Goal: Task Accomplishment & Management: Use online tool/utility

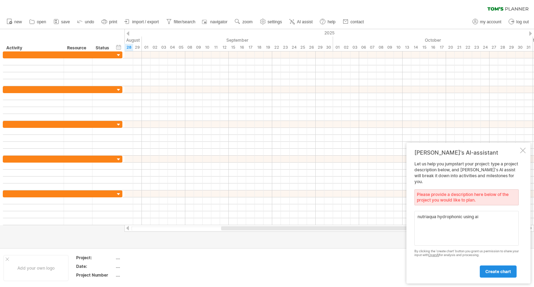
type textarea "nutriaqua hydrophonic using ai"
click at [497, 271] on span "create chart" at bounding box center [498, 271] width 26 height 5
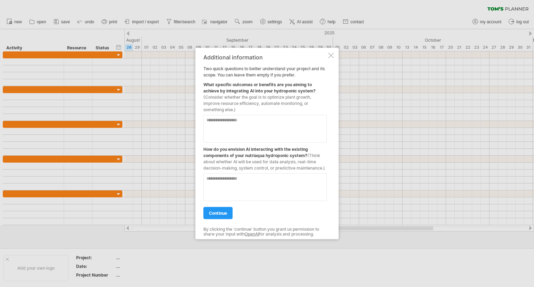
click at [240, 129] on textarea at bounding box center [264, 129] width 123 height 28
click at [315, 123] on textarea "**********" at bounding box center [264, 129] width 123 height 28
type textarea "**********"
click at [265, 179] on textarea at bounding box center [264, 187] width 123 height 28
type textarea "**********"
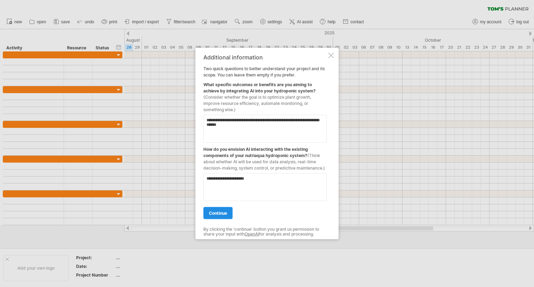
click at [220, 211] on span "continue" at bounding box center [218, 213] width 18 height 5
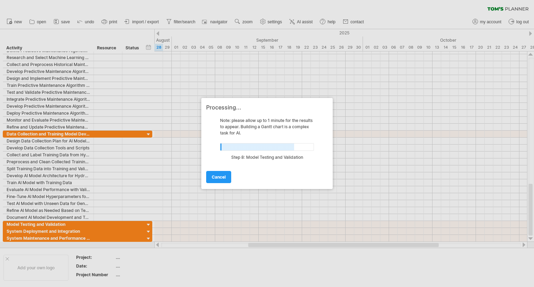
click at [159, 35] on div at bounding box center [267, 143] width 534 height 287
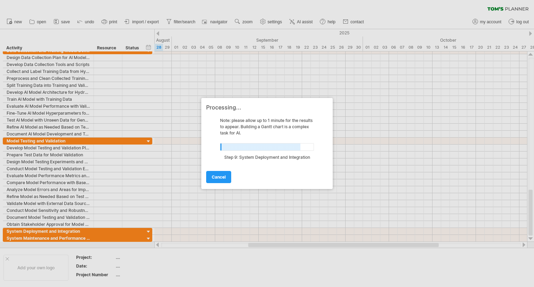
click at [148, 47] on div at bounding box center [267, 143] width 534 height 287
click at [157, 35] on div at bounding box center [267, 143] width 534 height 287
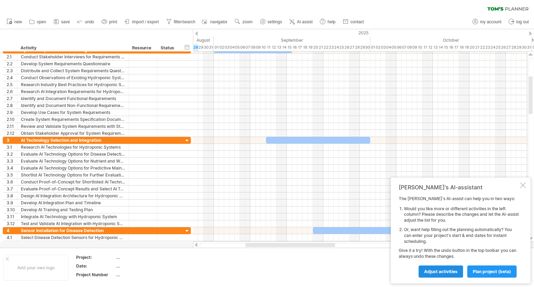
click at [443, 271] on span "Adjust activities" at bounding box center [440, 271] width 33 height 5
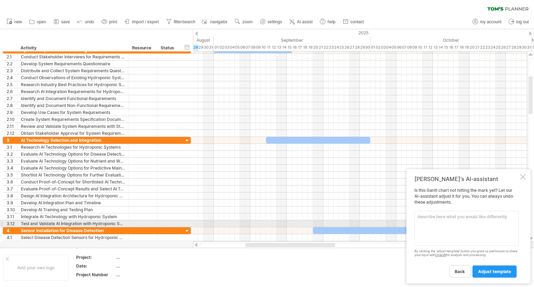
click at [446, 223] on textarea at bounding box center [466, 228] width 104 height 35
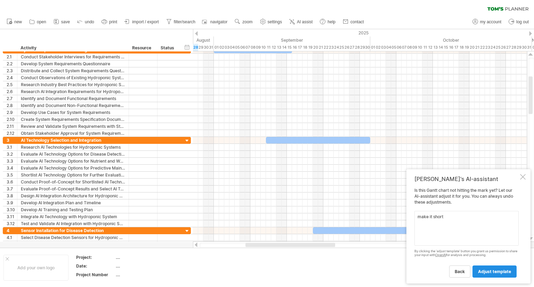
type textarea "make it short"
click at [502, 269] on span "adjust template" at bounding box center [494, 271] width 33 height 5
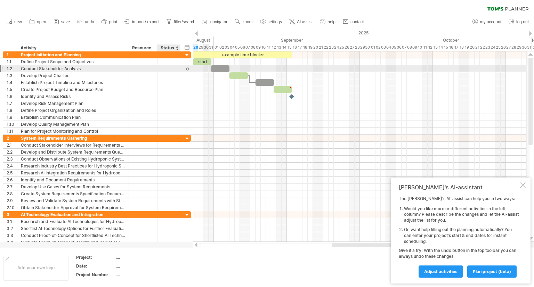
click at [183, 67] on div "**********" at bounding box center [97, 68] width 188 height 7
click at [3, 68] on div "1.2" at bounding box center [10, 68] width 14 height 7
click at [1, 68] on div at bounding box center [1, 68] width 3 height 7
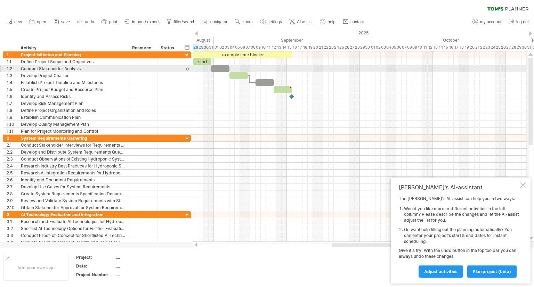
click at [1, 68] on div at bounding box center [1, 68] width 3 height 7
click at [187, 68] on div at bounding box center [187, 68] width 7 height 7
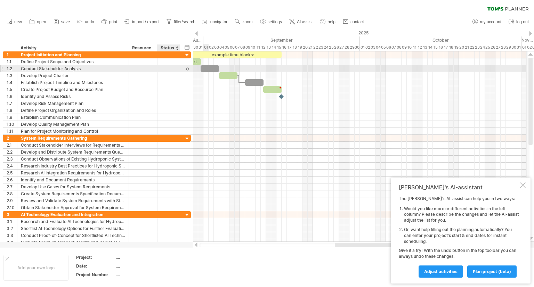
click at [187, 68] on div at bounding box center [187, 68] width 7 height 7
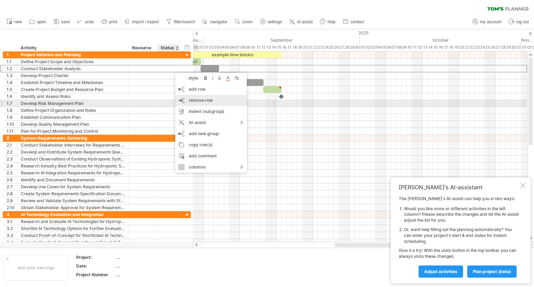
click at [212, 102] on span "remove row" at bounding box center [201, 100] width 24 height 5
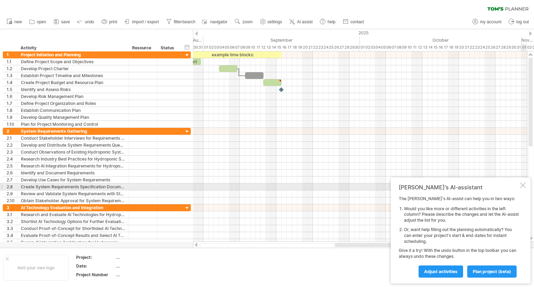
click at [521, 185] on div at bounding box center [523, 185] width 6 height 6
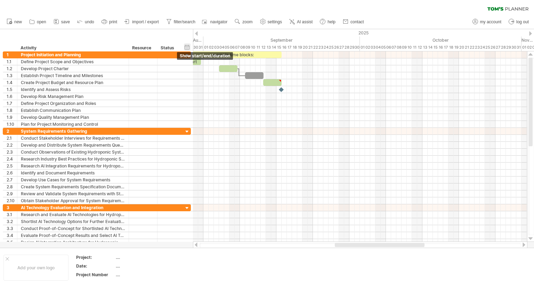
click at [186, 45] on div "hide start/end/duration show start/end/duration" at bounding box center [187, 46] width 7 height 7
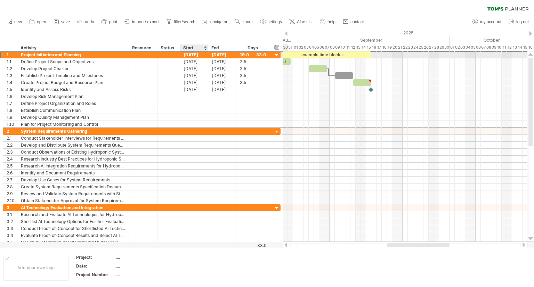
click at [193, 55] on div "[DATE]" at bounding box center [194, 54] width 28 height 7
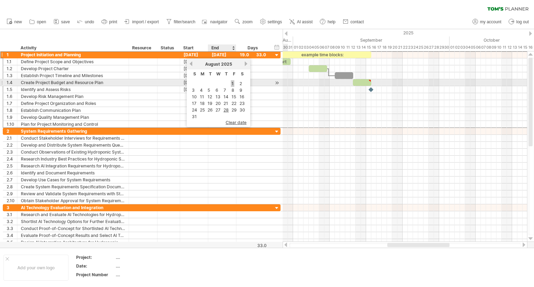
click at [232, 84] on link "1" at bounding box center [232, 83] width 3 height 7
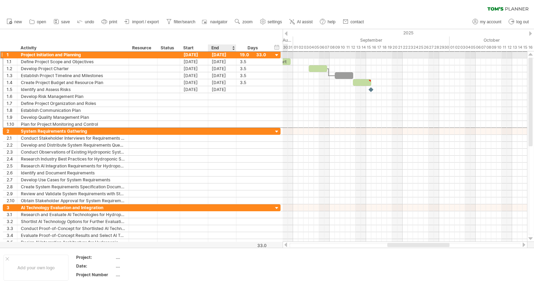
click at [232, 56] on div "[DATE]" at bounding box center [222, 54] width 28 height 7
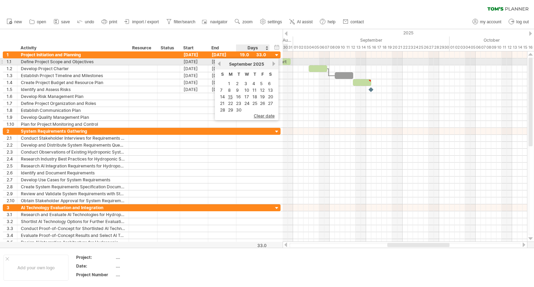
click at [270, 64] on div "[DATE]" at bounding box center [246, 63] width 50 height 5
click at [271, 64] on link "next" at bounding box center [273, 63] width 5 height 5
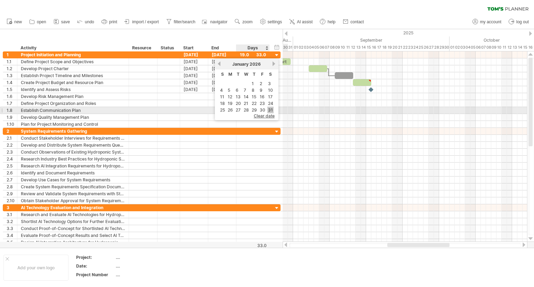
click at [271, 108] on link "31" at bounding box center [270, 110] width 6 height 7
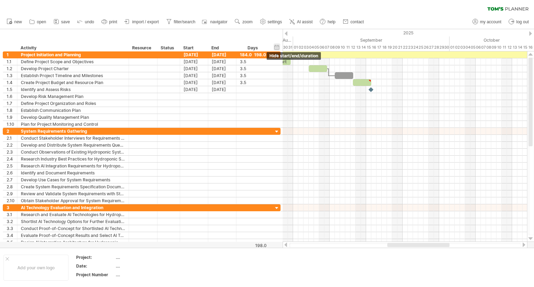
click at [277, 47] on div "hide start/end/duration show start/end/duration" at bounding box center [276, 46] width 7 height 7
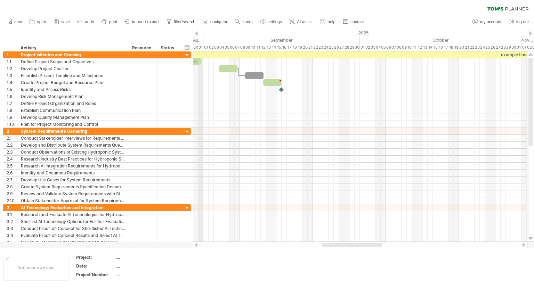
click at [199, 47] on div "31" at bounding box center [200, 47] width 5 height 7
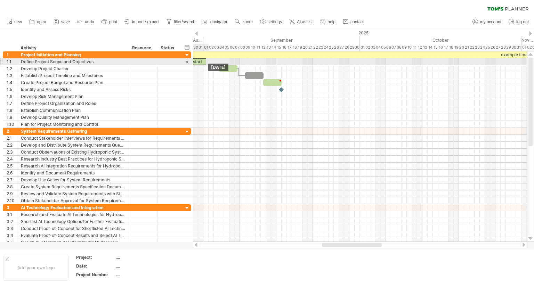
drag, startPoint x: 198, startPoint y: 59, endPoint x: 205, endPoint y: 61, distance: 7.0
click at [205, 61] on div "start" at bounding box center [197, 61] width 18 height 7
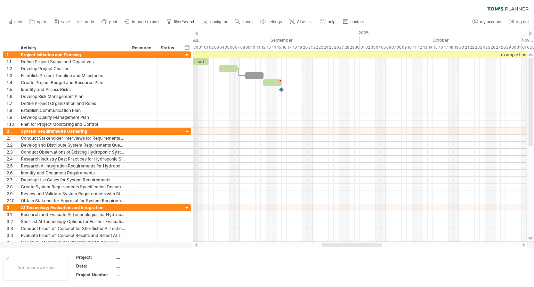
click at [196, 48] on div "30" at bounding box center [195, 47] width 5 height 7
click at [188, 47] on div "hide start/end/duration show start/end/duration" at bounding box center [187, 46] width 7 height 7
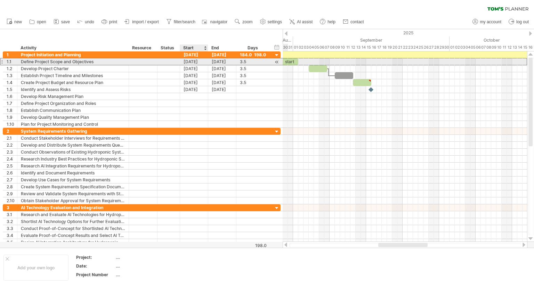
click at [191, 61] on div "[DATE]" at bounding box center [194, 61] width 28 height 7
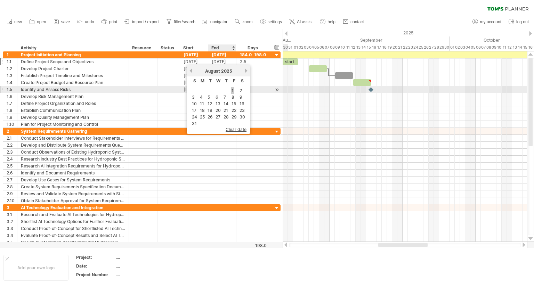
click at [231, 91] on link "1" at bounding box center [232, 90] width 3 height 7
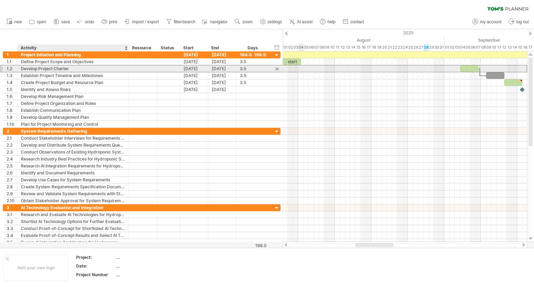
click at [113, 68] on div "Develop Project Charter" at bounding box center [73, 68] width 104 height 7
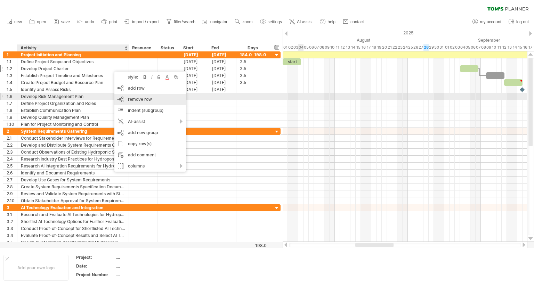
click at [121, 98] on div "remove row remove selected rows" at bounding box center [150, 99] width 72 height 11
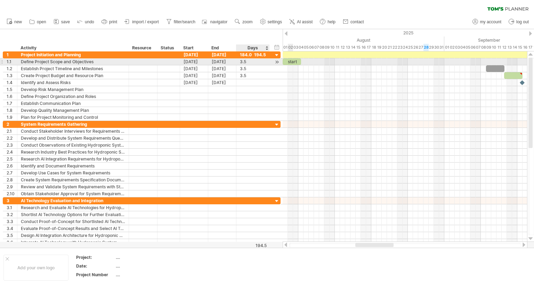
click at [278, 63] on div at bounding box center [276, 61] width 7 height 7
click at [298, 62] on div "start" at bounding box center [297, 61] width 18 height 7
click at [336, 64] on div at bounding box center [404, 61] width 244 height 7
click at [300, 61] on div "*****" at bounding box center [297, 61] width 18 height 7
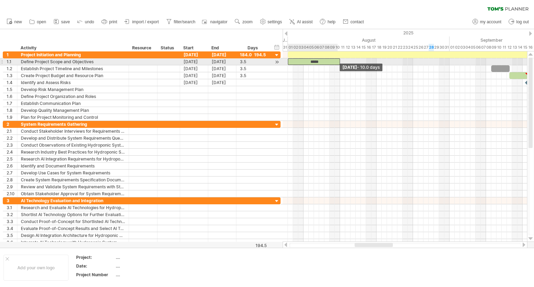
drag, startPoint x: 306, startPoint y: 61, endPoint x: 338, endPoint y: 61, distance: 32.7
click at [338, 61] on span at bounding box center [339, 61] width 3 height 7
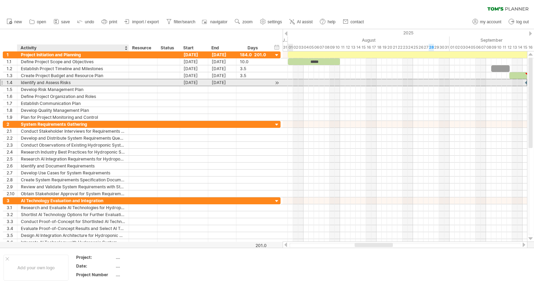
click at [109, 80] on div "Identify and Assess Risks" at bounding box center [73, 82] width 104 height 7
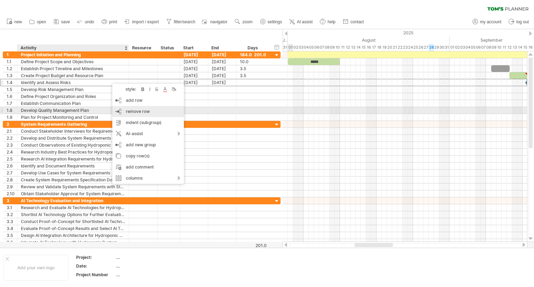
click at [122, 111] on div "remove row remove selected rows" at bounding box center [148, 111] width 72 height 11
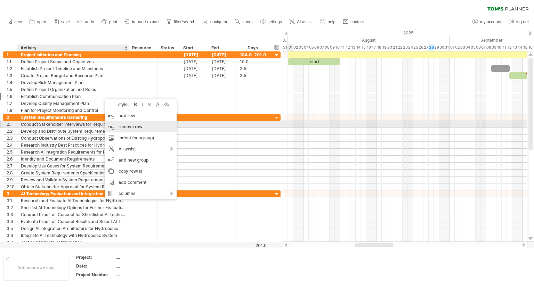
click at [114, 125] on div "remove row remove selected rows" at bounding box center [141, 126] width 72 height 11
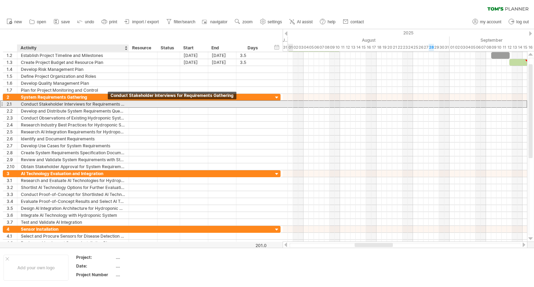
click at [117, 105] on div "Conduct Stakeholder Interviews for Requirements Gathering" at bounding box center [73, 104] width 104 height 7
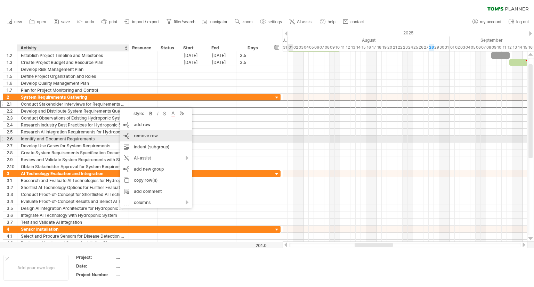
click at [135, 137] on span "remove row" at bounding box center [146, 135] width 24 height 5
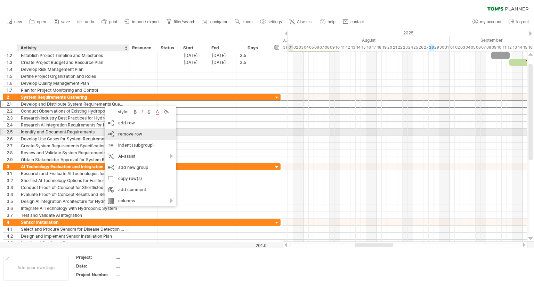
click at [116, 135] on div "remove row remove selected rows" at bounding box center [141, 134] width 72 height 11
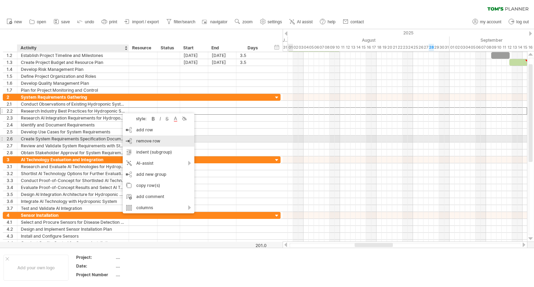
click at [134, 138] on div "remove row remove selected rows" at bounding box center [159, 140] width 72 height 11
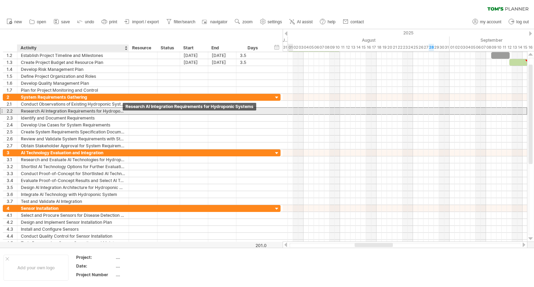
click at [124, 112] on div "Research AI Integration Requirements for Hydroponic Systems" at bounding box center [73, 111] width 104 height 7
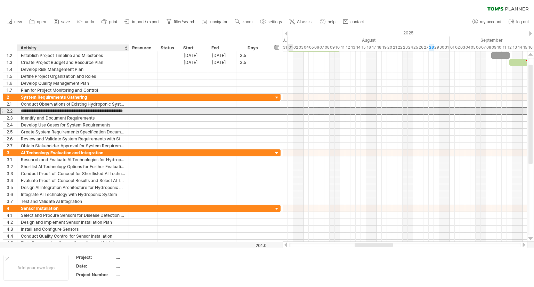
scroll to position [0, 6]
drag, startPoint x: 122, startPoint y: 112, endPoint x: 113, endPoint y: 111, distance: 8.7
click at [113, 111] on input "**********" at bounding box center [73, 111] width 104 height 7
click at [122, 111] on input "**********" at bounding box center [73, 111] width 104 height 7
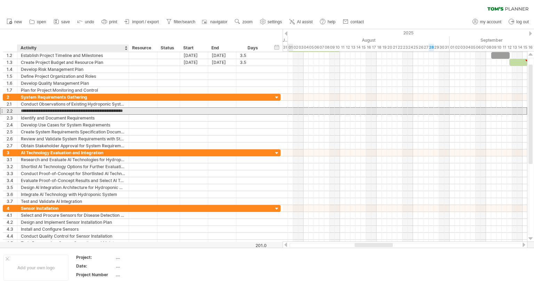
scroll to position [0, 20]
click at [121, 110] on input "**********" at bounding box center [73, 111] width 104 height 7
click at [131, 110] on div at bounding box center [143, 111] width 28 height 7
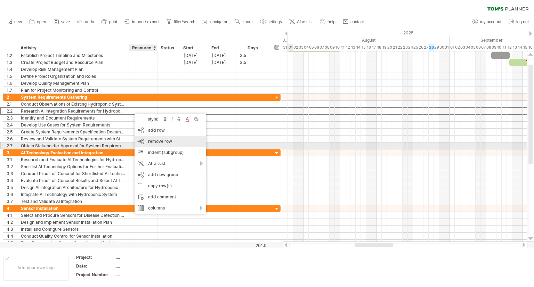
click at [145, 143] on div "remove row remove selected rows" at bounding box center [170, 141] width 72 height 11
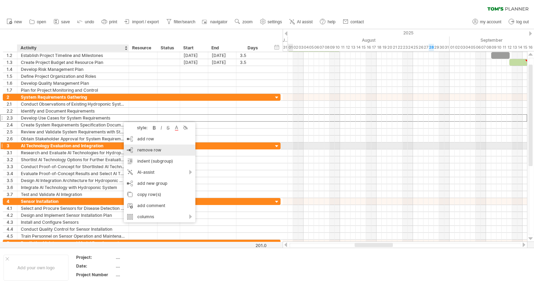
click at [132, 149] on div "remove row remove selected rows" at bounding box center [160, 150] width 72 height 11
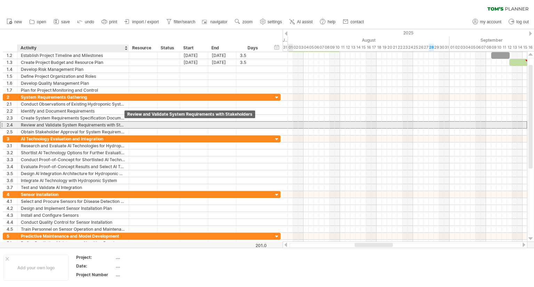
click at [118, 124] on div "Review and Validate System Requirements with Stakeholders" at bounding box center [73, 125] width 104 height 7
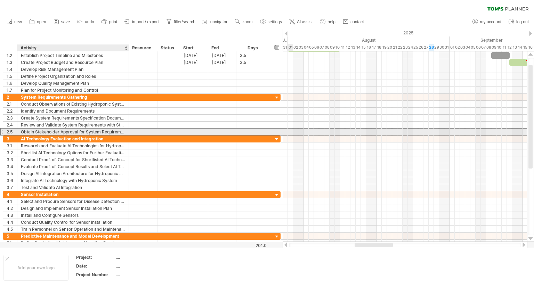
click at [125, 132] on div "Obtain Stakeholder Approval for System Requirements" at bounding box center [73, 132] width 104 height 7
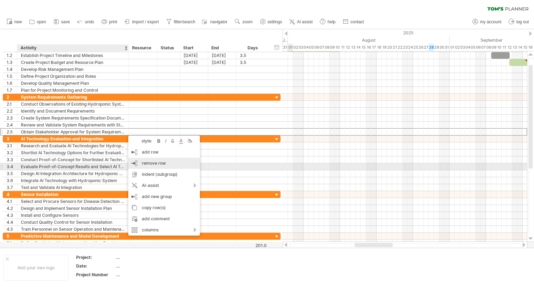
click at [137, 164] on div "remove row remove selected rows" at bounding box center [164, 163] width 72 height 11
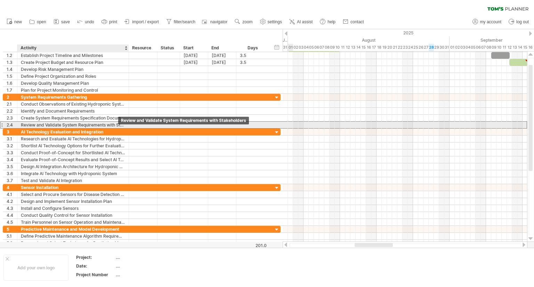
click at [117, 125] on div "Review and Validate System Requirements with Stakeholders" at bounding box center [73, 125] width 104 height 7
type input "**********"
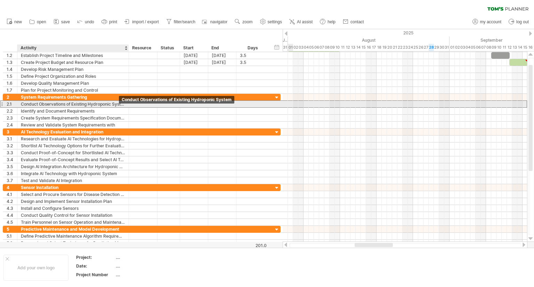
click at [119, 105] on div "Conduct Observations of Existing Hydroponic System" at bounding box center [73, 104] width 104 height 7
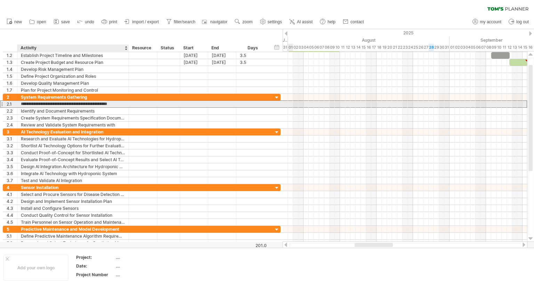
click at [122, 105] on input "**********" at bounding box center [73, 104] width 104 height 7
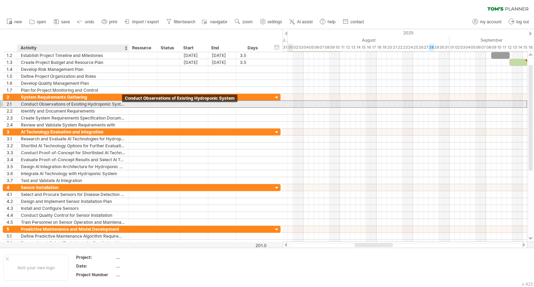
click at [122, 105] on div "Conduct Observations of Existing Hydroponic System" at bounding box center [73, 104] width 104 height 7
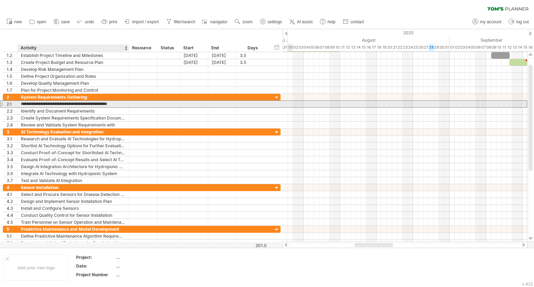
click at [122, 105] on input "**********" at bounding box center [73, 104] width 104 height 7
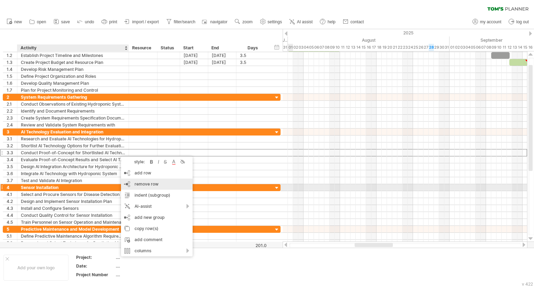
click at [131, 186] on div "remove row remove selected rows" at bounding box center [157, 184] width 72 height 11
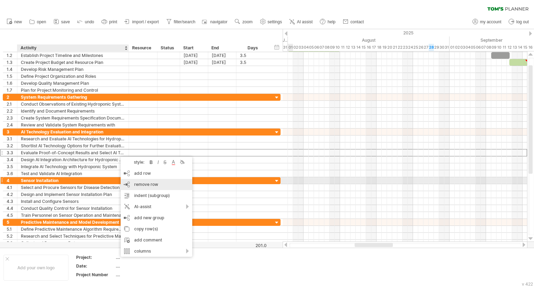
click at [130, 181] on div "remove row remove selected rows" at bounding box center [157, 184] width 72 height 11
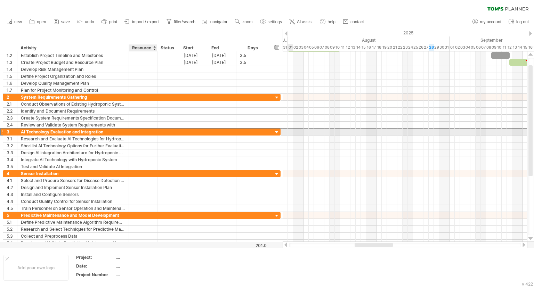
click at [139, 131] on div at bounding box center [142, 132] width 21 height 7
click at [139, 131] on input "text" at bounding box center [142, 132] width 21 height 7
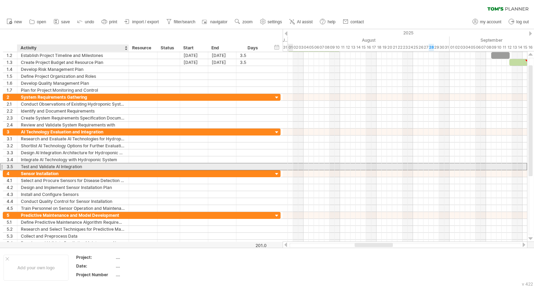
click at [110, 164] on div "Test and Validate AI Integration" at bounding box center [73, 166] width 104 height 7
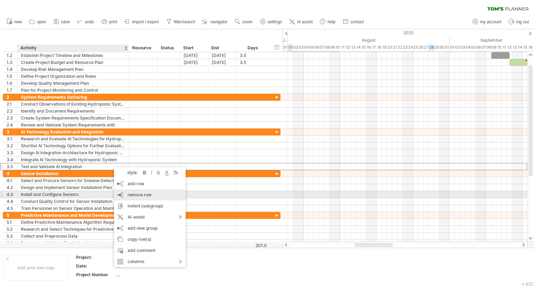
click at [128, 194] on span "remove row" at bounding box center [139, 194] width 24 height 5
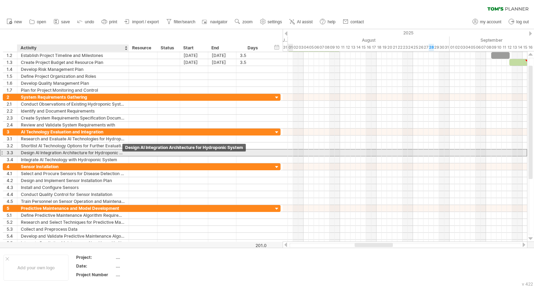
click at [116, 152] on div "Design AI Integration Architecture for Hydroponic System" at bounding box center [73, 152] width 104 height 7
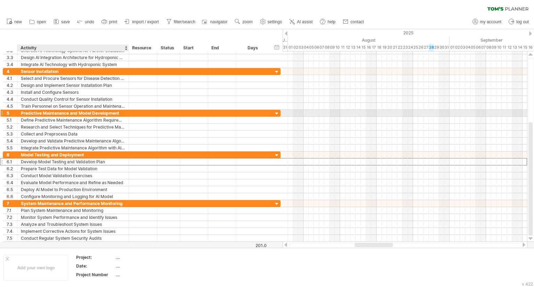
click at [105, 162] on div "Develop Model Testing and Validation Plan" at bounding box center [73, 161] width 104 height 7
click at [105, 162] on input "**********" at bounding box center [73, 161] width 104 height 7
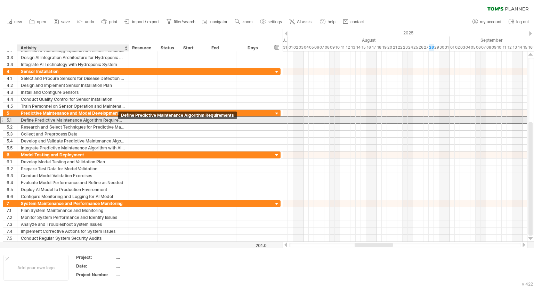
click at [121, 119] on div "Define Predictive Maintenance Algorithm Requirements" at bounding box center [73, 120] width 104 height 7
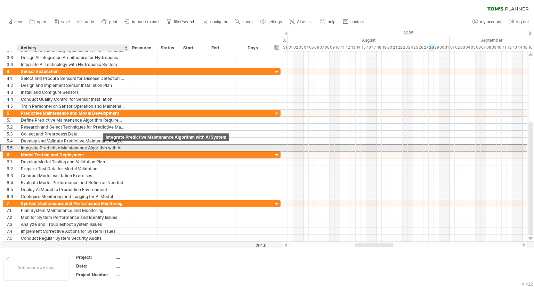
click at [101, 146] on div "Integrate Predictive Maintenance Algorithm with AI System" at bounding box center [73, 148] width 104 height 7
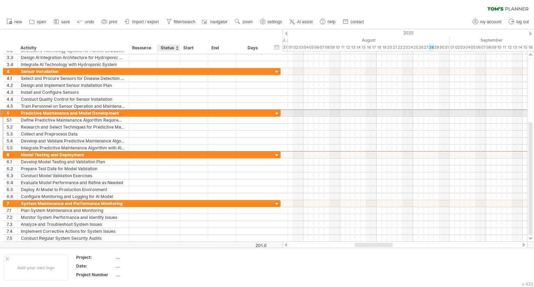
click at [175, 113] on div at bounding box center [168, 113] width 15 height 7
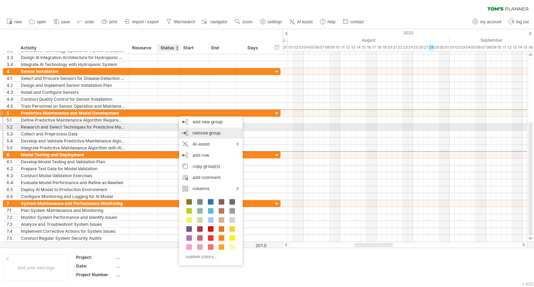
click at [193, 131] on span "remove group" at bounding box center [206, 132] width 28 height 5
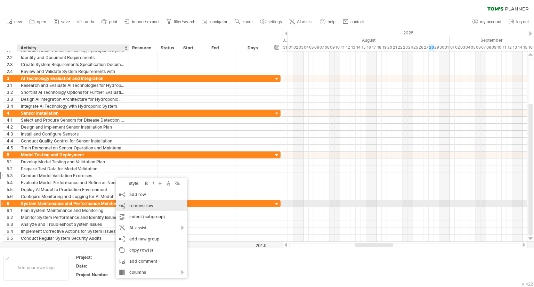
click at [125, 207] on div "remove row remove selected rows" at bounding box center [152, 205] width 72 height 11
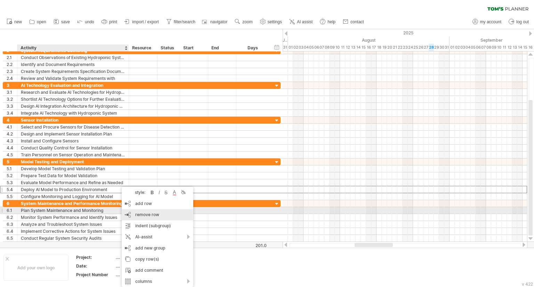
click at [131, 211] on div "remove row remove selected rows" at bounding box center [158, 214] width 72 height 11
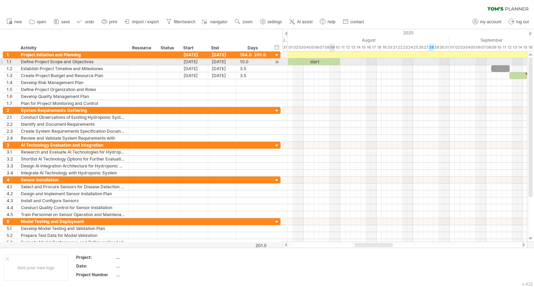
click at [330, 61] on div "start" at bounding box center [314, 61] width 52 height 7
drag, startPoint x: 341, startPoint y: 61, endPoint x: 315, endPoint y: 62, distance: 26.1
click at [315, 62] on span at bounding box center [313, 61] width 3 height 7
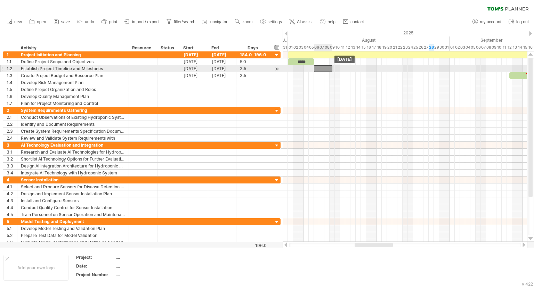
drag, startPoint x: 497, startPoint y: 68, endPoint x: 320, endPoint y: 66, distance: 176.8
click at [320, 66] on div at bounding box center [323, 68] width 18 height 7
click at [328, 70] on div at bounding box center [323, 68] width 18 height 7
click at [333, 70] on span at bounding box center [332, 68] width 3 height 7
click at [332, 68] on div at bounding box center [324, 68] width 21 height 7
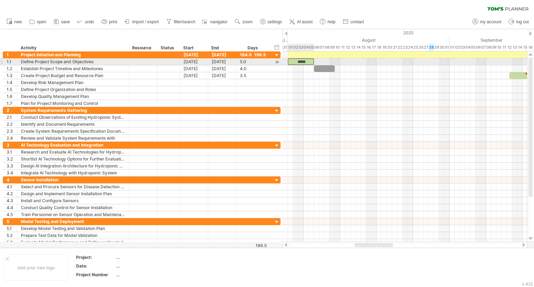
click at [309, 61] on div "*****" at bounding box center [301, 61] width 26 height 7
drag, startPoint x: 315, startPoint y: 61, endPoint x: 324, endPoint y: 59, distance: 10.1
click at [324, 59] on span at bounding box center [324, 61] width 3 height 7
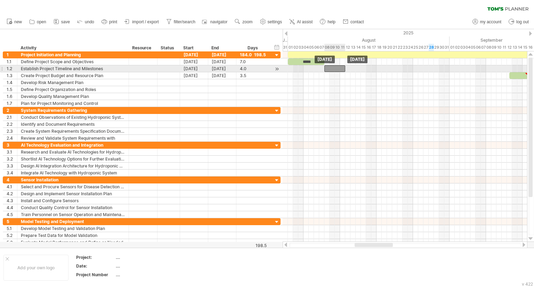
drag, startPoint x: 322, startPoint y: 71, endPoint x: 333, endPoint y: 70, distance: 11.5
click at [333, 70] on div at bounding box center [334, 68] width 21 height 7
drag, startPoint x: 345, startPoint y: 68, endPoint x: 352, endPoint y: 68, distance: 6.3
click at [352, 68] on div "example time blocks: ***** [DATE] - 5.0 days [DATE]" at bounding box center [404, 146] width 244 height 190
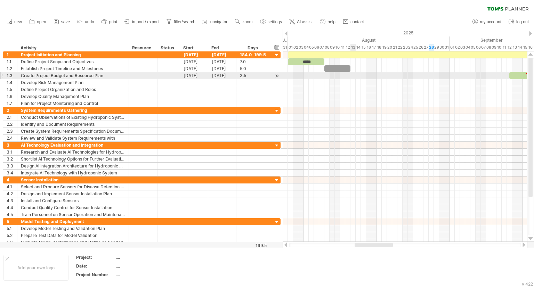
click at [351, 75] on div at bounding box center [404, 75] width 244 height 7
type textarea "**********"
drag, startPoint x: 514, startPoint y: 76, endPoint x: 356, endPoint y: 75, distance: 158.7
click at [356, 75] on div at bounding box center [359, 75] width 18 height 7
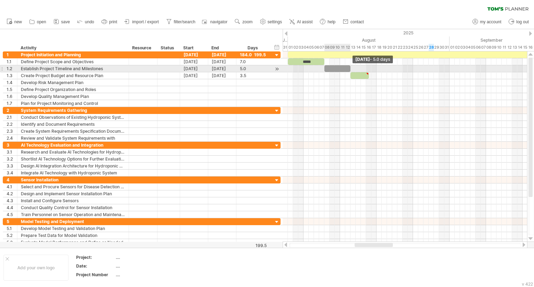
click at [350, 69] on span at bounding box center [350, 68] width 3 height 7
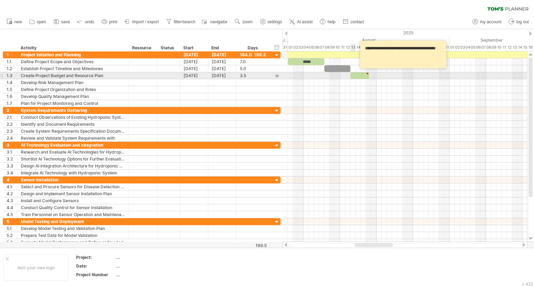
click at [350, 75] on span at bounding box center [350, 75] width 3 height 7
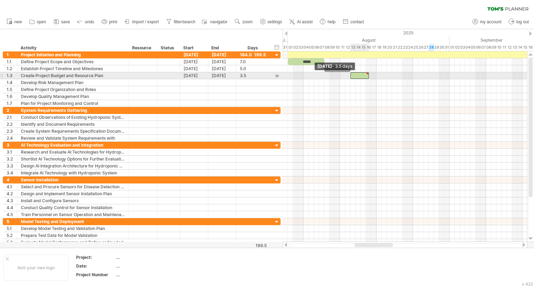
click at [350, 75] on span at bounding box center [350, 75] width 3 height 7
click at [357, 75] on div at bounding box center [359, 75] width 18 height 7
click at [371, 75] on div at bounding box center [404, 75] width 244 height 7
drag, startPoint x: 369, startPoint y: 75, endPoint x: 396, endPoint y: 75, distance: 26.7
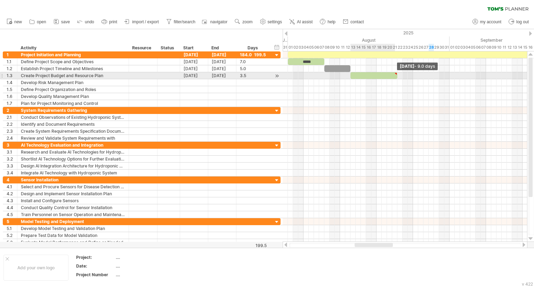
click at [396, 75] on div "example time blocks: ***** [DATE] - 9.0 days [DATE]" at bounding box center [404, 146] width 244 height 190
click at [393, 77] on span at bounding box center [394, 75] width 3 height 7
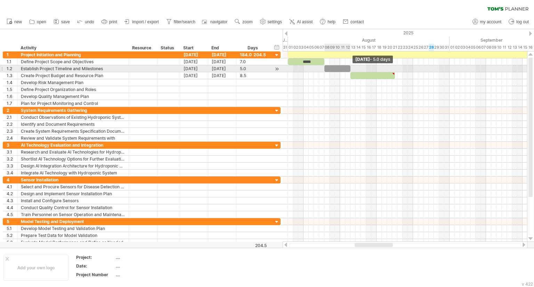
click at [349, 66] on span at bounding box center [350, 68] width 3 height 7
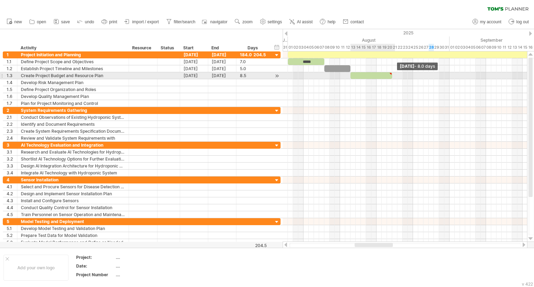
click at [392, 76] on div at bounding box center [371, 75] width 42 height 7
click at [394, 75] on div "example time blocks: ***** [DATE] - 8.0 days [DATE]" at bounding box center [404, 146] width 244 height 190
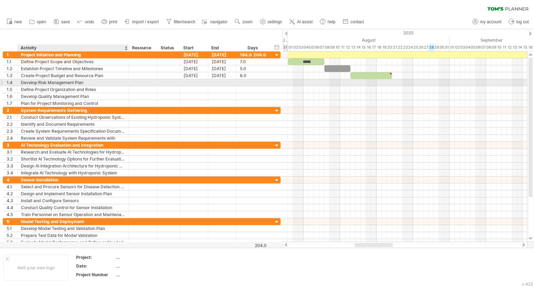
click at [110, 82] on div "Develop Risk Management Plan" at bounding box center [73, 82] width 104 height 7
click at [163, 85] on div at bounding box center [168, 82] width 15 height 7
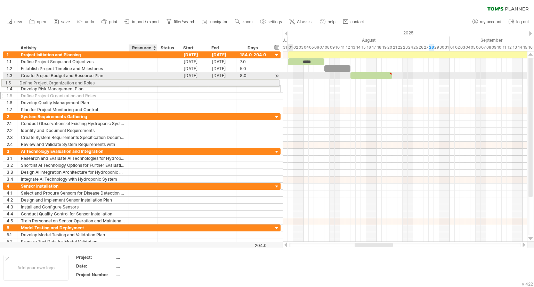
drag, startPoint x: 145, startPoint y: 91, endPoint x: 141, endPoint y: 82, distance: 9.4
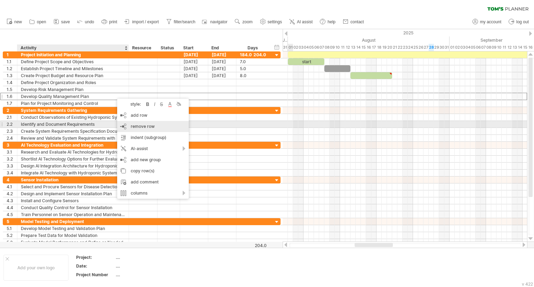
click at [124, 123] on div "remove row remove selected rows" at bounding box center [153, 126] width 72 height 11
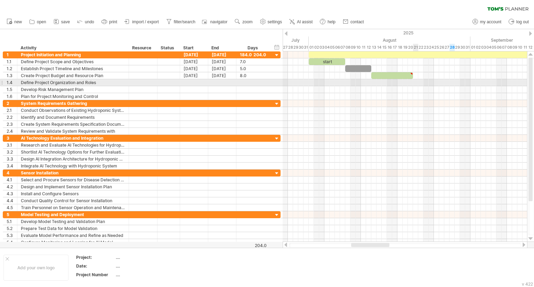
click at [415, 85] on div at bounding box center [404, 82] width 244 height 7
click at [251, 83] on div at bounding box center [253, 82] width 26 height 7
click at [193, 81] on div at bounding box center [194, 82] width 28 height 7
click at [189, 82] on div at bounding box center [194, 82] width 28 height 7
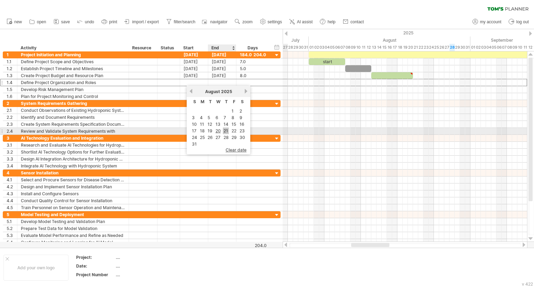
click at [223, 128] on link "21" at bounding box center [226, 130] width 6 height 7
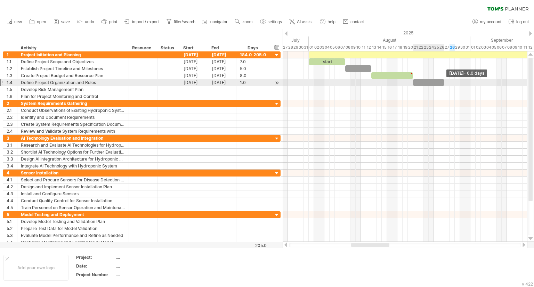
drag, startPoint x: 417, startPoint y: 81, endPoint x: 444, endPoint y: 82, distance: 26.4
click at [444, 82] on span at bounding box center [444, 82] width 3 height 7
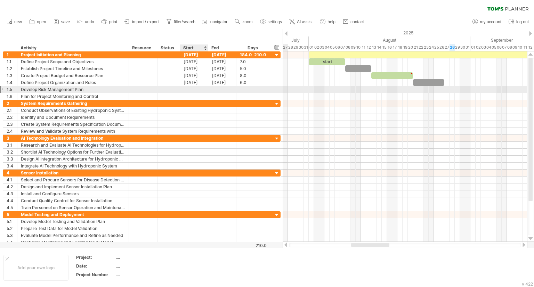
click at [197, 89] on div at bounding box center [194, 89] width 28 height 7
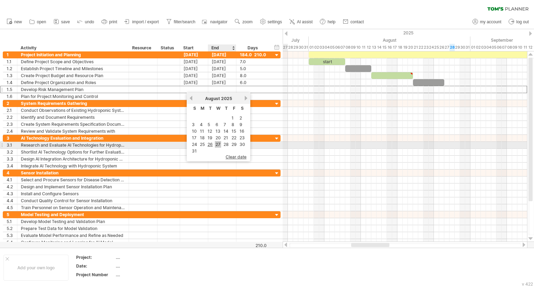
click at [217, 142] on link "27" at bounding box center [218, 144] width 6 height 7
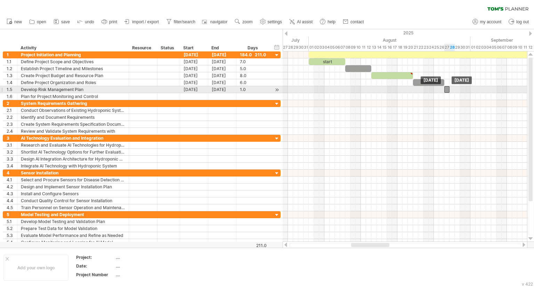
click at [446, 90] on div at bounding box center [446, 89] width 5 height 7
drag, startPoint x: 449, startPoint y: 89, endPoint x: 470, endPoint y: 90, distance: 20.5
click at [470, 90] on span at bounding box center [470, 89] width 3 height 7
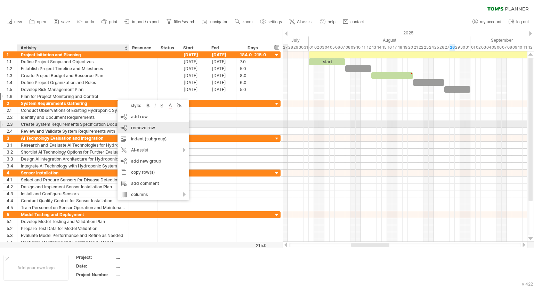
click at [125, 126] on div "remove row remove selected rows" at bounding box center [153, 127] width 72 height 11
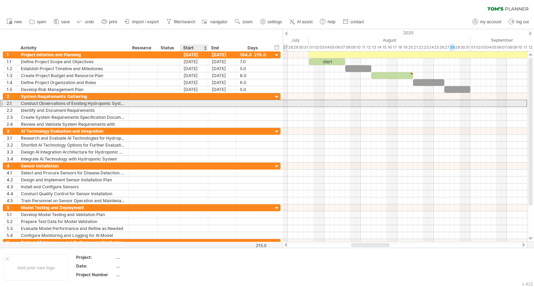
click at [195, 103] on div at bounding box center [194, 103] width 28 height 7
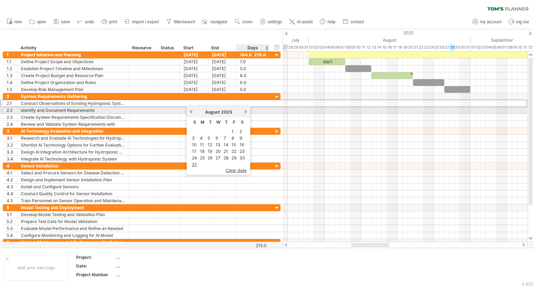
click at [246, 111] on link "next" at bounding box center [245, 111] width 5 height 5
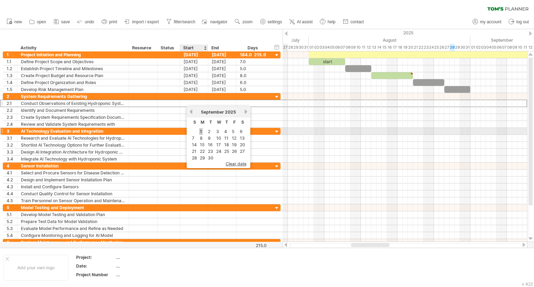
click at [200, 130] on link "1" at bounding box center [200, 131] width 3 height 7
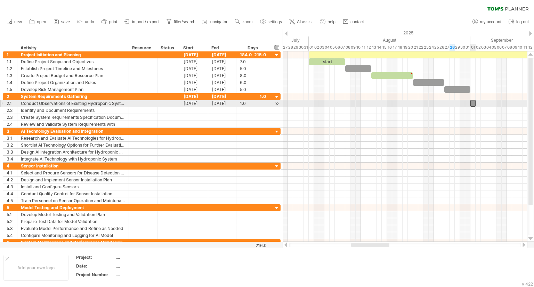
click at [472, 104] on div at bounding box center [472, 103] width 5 height 7
drag, startPoint x: 475, startPoint y: 102, endPoint x: 495, endPoint y: 104, distance: 20.2
click at [495, 104] on span at bounding box center [496, 103] width 3 height 7
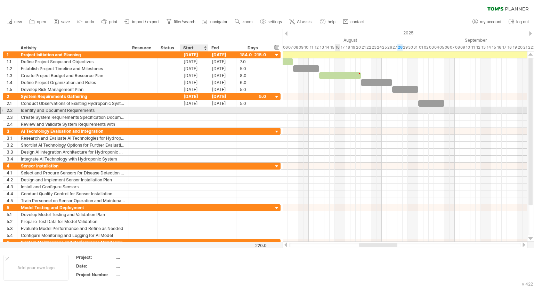
click at [190, 113] on div at bounding box center [194, 110] width 28 height 7
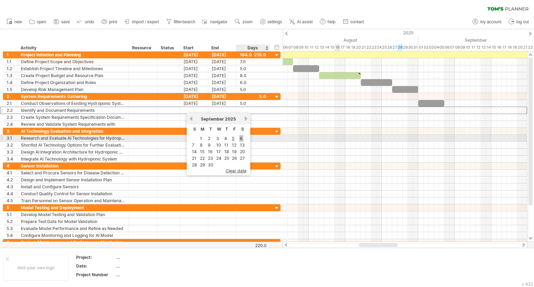
click at [241, 137] on link "6" at bounding box center [241, 138] width 4 height 7
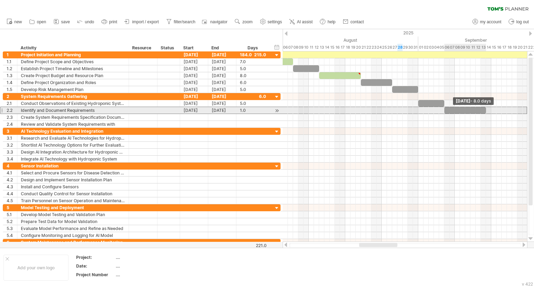
drag, startPoint x: 448, startPoint y: 109, endPoint x: 484, endPoint y: 110, distance: 36.1
click at [484, 110] on span at bounding box center [485, 110] width 3 height 7
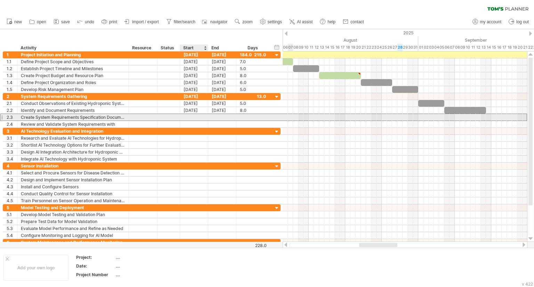
click at [192, 116] on div at bounding box center [194, 117] width 28 height 7
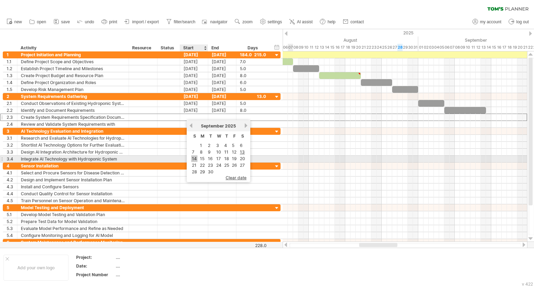
click at [195, 156] on link "14" at bounding box center [194, 158] width 6 height 7
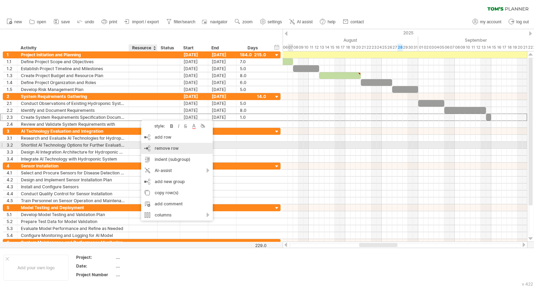
click at [153, 146] on div "remove row remove selected rows" at bounding box center [177, 148] width 72 height 11
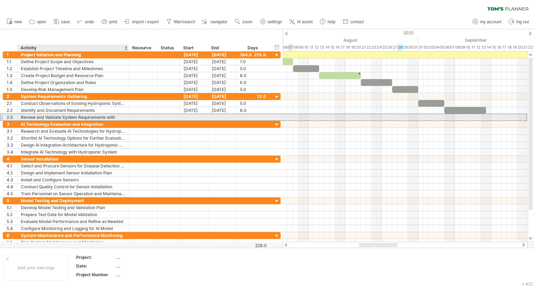
click at [116, 118] on div "Review and Validate System Requirements with" at bounding box center [73, 117] width 104 height 7
type input "**********"
click at [187, 119] on div at bounding box center [194, 117] width 28 height 7
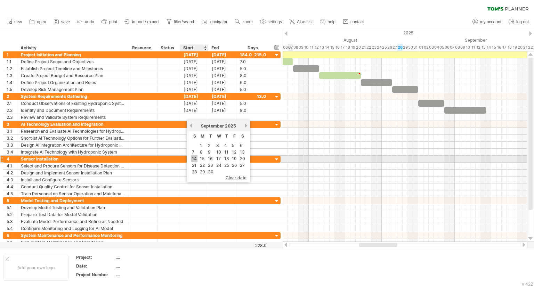
click at [192, 157] on link "14" at bounding box center [194, 158] width 6 height 7
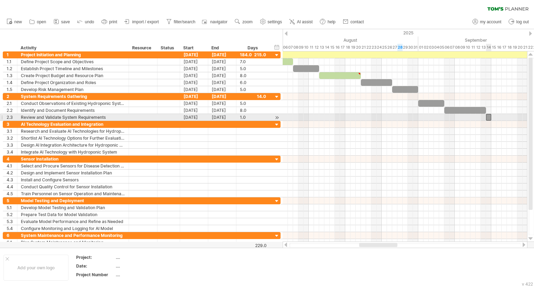
click at [489, 117] on div at bounding box center [488, 117] width 5 height 7
drag, startPoint x: 490, startPoint y: 117, endPoint x: 511, endPoint y: 116, distance: 20.9
click at [511, 116] on span at bounding box center [511, 117] width 3 height 7
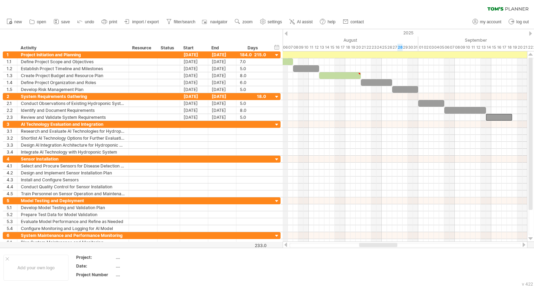
click at [287, 36] on div "2025" at bounding box center [462, 32] width 1183 height 7
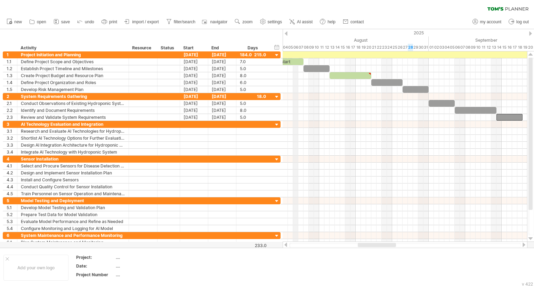
drag, startPoint x: 287, startPoint y: 36, endPoint x: 304, endPoint y: 41, distance: 18.5
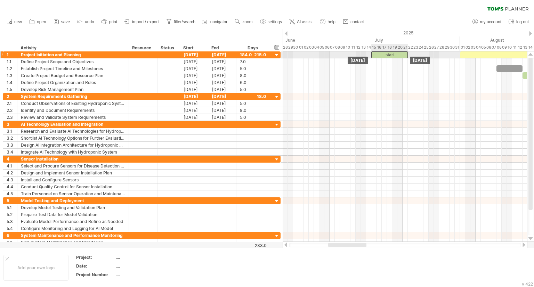
drag, startPoint x: 482, startPoint y: 61, endPoint x: 393, endPoint y: 52, distance: 89.0
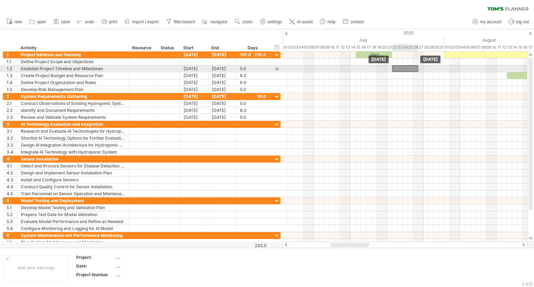
drag, startPoint x: 494, startPoint y: 66, endPoint x: 406, endPoint y: 67, distance: 88.6
click at [406, 67] on div at bounding box center [405, 68] width 26 height 7
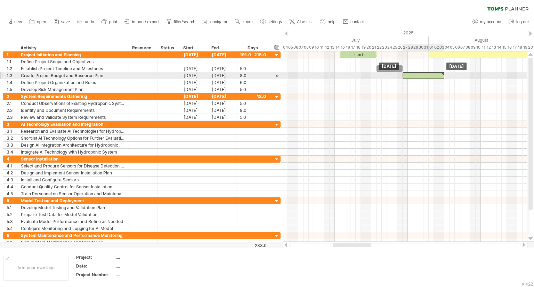
drag, startPoint x: 514, startPoint y: 73, endPoint x: 427, endPoint y: 72, distance: 87.5
click at [427, 72] on div at bounding box center [423, 75] width 42 height 7
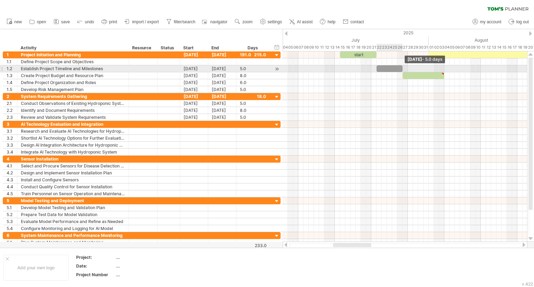
click at [403, 69] on span at bounding box center [402, 68] width 3 height 7
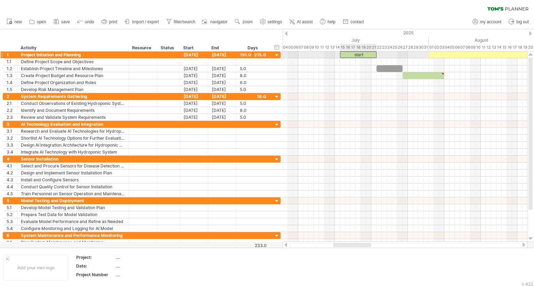
click at [352, 55] on div "start" at bounding box center [358, 54] width 36 height 7
click at [193, 55] on div "[DATE]" at bounding box center [194, 54] width 28 height 7
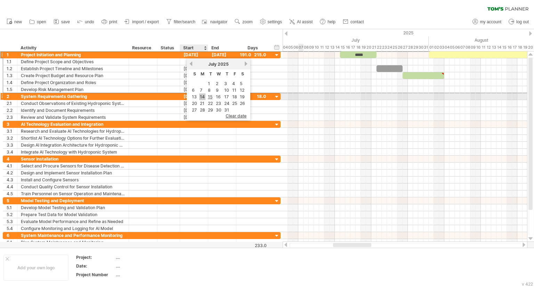
click at [203, 96] on link "14" at bounding box center [202, 96] width 6 height 7
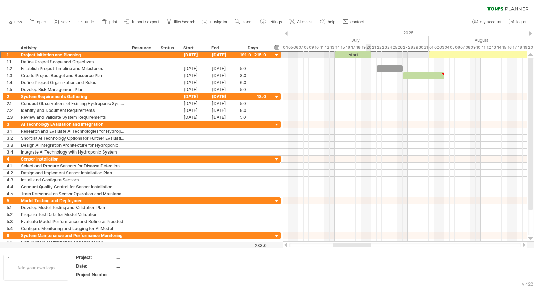
click at [367, 53] on div "start" at bounding box center [353, 54] width 36 height 7
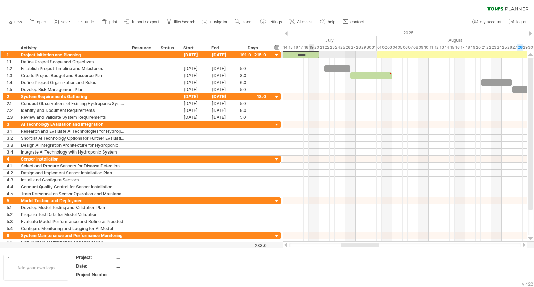
drag, startPoint x: 305, startPoint y: 55, endPoint x: 314, endPoint y: 54, distance: 9.4
click at [314, 54] on div "*****" at bounding box center [300, 54] width 36 height 7
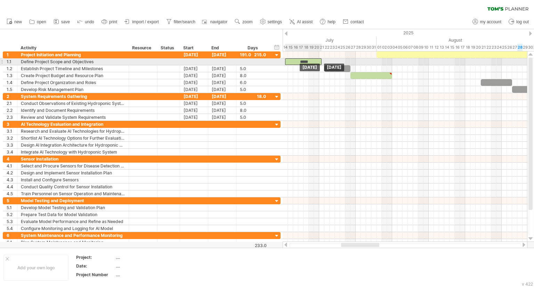
drag, startPoint x: 315, startPoint y: 54, endPoint x: 316, endPoint y: 60, distance: 6.5
click at [314, 60] on div "*****" at bounding box center [300, 61] width 36 height 7
drag, startPoint x: 318, startPoint y: 61, endPoint x: 313, endPoint y: 62, distance: 5.1
click at [313, 62] on span at bounding box center [313, 61] width 3 height 7
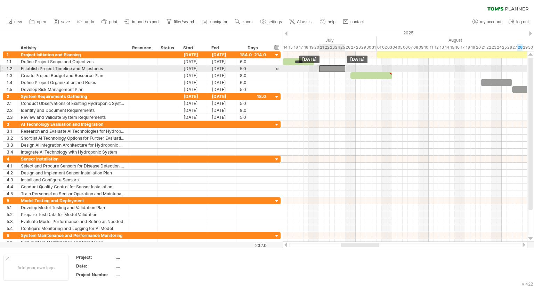
drag, startPoint x: 329, startPoint y: 66, endPoint x: 323, endPoint y: 67, distance: 5.4
click at [323, 67] on div at bounding box center [332, 68] width 26 height 7
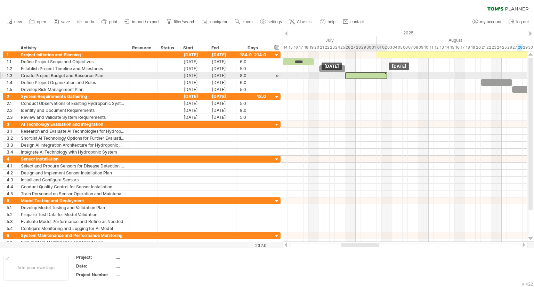
drag, startPoint x: 356, startPoint y: 75, endPoint x: 351, endPoint y: 77, distance: 5.1
click at [351, 77] on div at bounding box center [366, 75] width 42 height 7
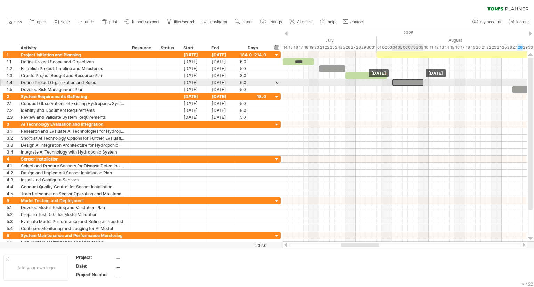
drag, startPoint x: 485, startPoint y: 81, endPoint x: 396, endPoint y: 83, distance: 89.3
click at [396, 83] on div at bounding box center [407, 82] width 31 height 7
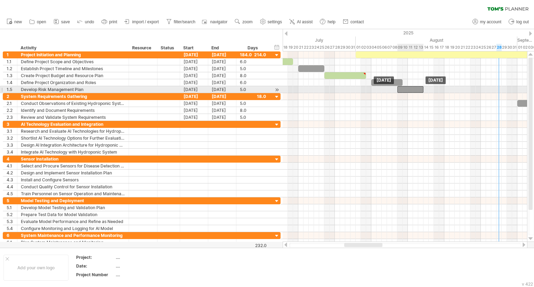
drag, startPoint x: 499, startPoint y: 89, endPoint x: 406, endPoint y: 90, distance: 93.1
click at [406, 90] on div at bounding box center [410, 89] width 26 height 7
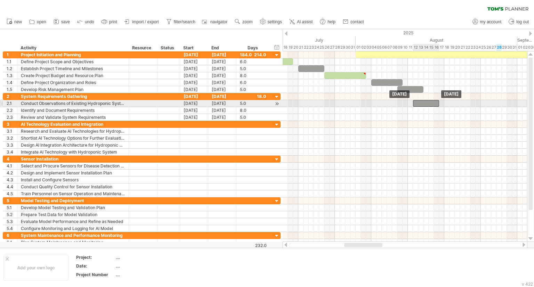
drag, startPoint x: 522, startPoint y: 103, endPoint x: 419, endPoint y: 106, distance: 103.9
click at [419, 106] on div "example time blocks: ***** [DATE] [DATE]" at bounding box center [404, 146] width 244 height 190
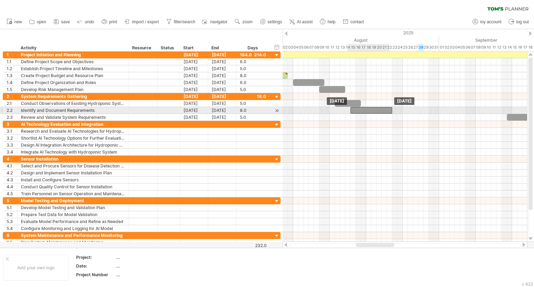
drag, startPoint x: 473, startPoint y: 108, endPoint x: 358, endPoint y: 110, distance: 115.7
click at [358, 110] on div at bounding box center [371, 110] width 42 height 7
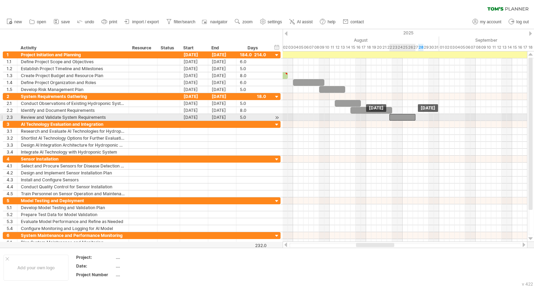
drag, startPoint x: 514, startPoint y: 118, endPoint x: 397, endPoint y: 117, distance: 116.7
click at [397, 117] on div at bounding box center [402, 117] width 26 height 7
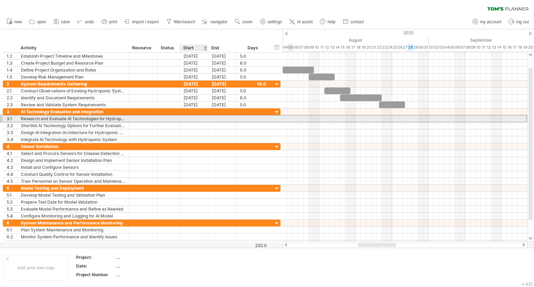
click at [191, 119] on div at bounding box center [194, 118] width 28 height 7
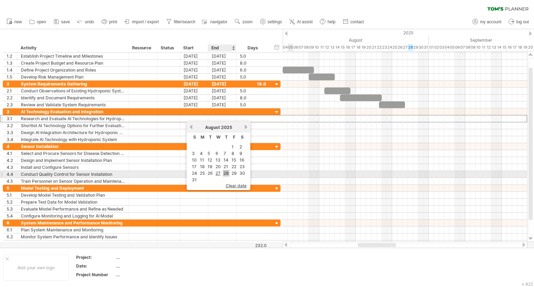
click at [225, 171] on link "28" at bounding box center [226, 173] width 7 height 7
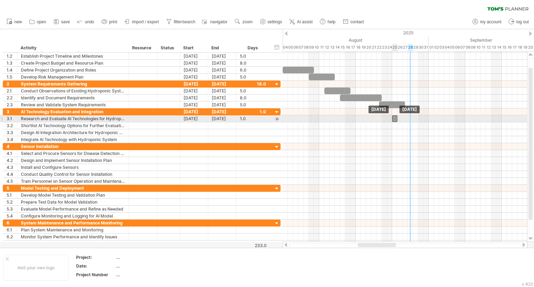
drag, startPoint x: 411, startPoint y: 118, endPoint x: 396, endPoint y: 118, distance: 15.0
click at [396, 118] on div at bounding box center [394, 118] width 5 height 7
click at [396, 119] on span at bounding box center [397, 118] width 3 height 7
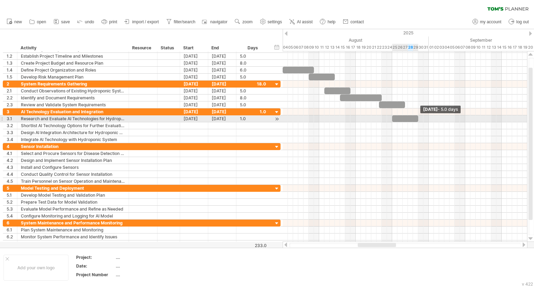
drag, startPoint x: 396, startPoint y: 118, endPoint x: 417, endPoint y: 118, distance: 20.5
click at [417, 118] on span at bounding box center [417, 118] width 3 height 7
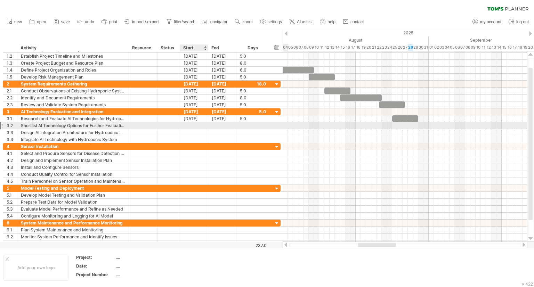
click at [193, 127] on div at bounding box center [194, 125] width 28 height 7
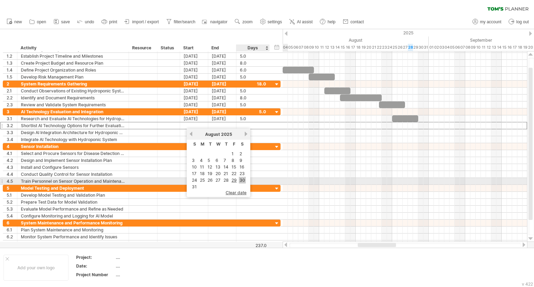
click at [242, 179] on link "30" at bounding box center [242, 180] width 7 height 7
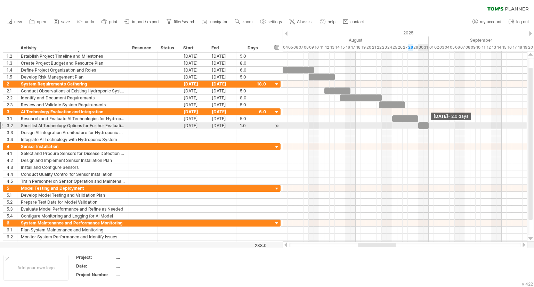
drag, startPoint x: 421, startPoint y: 125, endPoint x: 426, endPoint y: 127, distance: 5.0
click at [426, 127] on div at bounding box center [423, 125] width 10 height 7
drag, startPoint x: 421, startPoint y: 123, endPoint x: 406, endPoint y: 125, distance: 15.5
click at [406, 125] on div at bounding box center [407, 125] width 10 height 7
drag, startPoint x: 412, startPoint y: 124, endPoint x: 435, endPoint y: 125, distance: 22.9
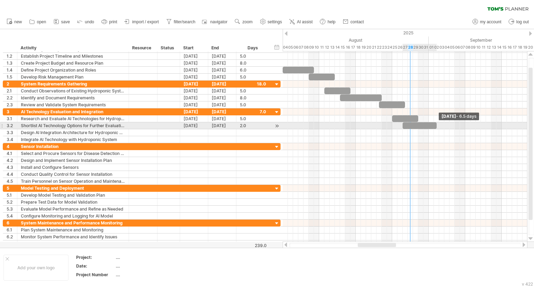
click at [435, 125] on span at bounding box center [436, 125] width 3 height 7
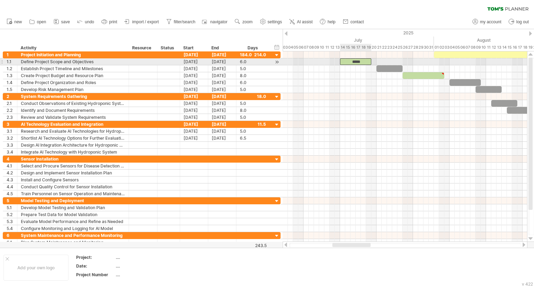
click at [367, 59] on div "*****" at bounding box center [355, 61] width 31 height 7
drag, startPoint x: 371, startPoint y: 62, endPoint x: 357, endPoint y: 64, distance: 14.4
click at [357, 64] on span at bounding box center [355, 61] width 3 height 7
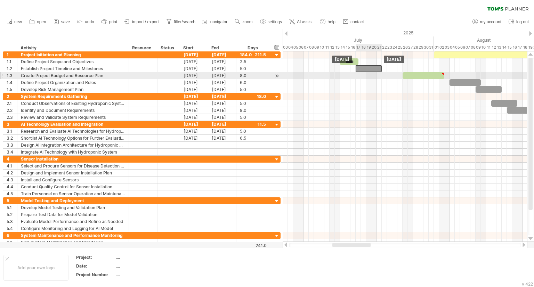
drag, startPoint x: 386, startPoint y: 71, endPoint x: 368, endPoint y: 74, distance: 18.6
click at [368, 74] on div "example time blocks: ***** [DATE] [DATE]" at bounding box center [404, 146] width 244 height 190
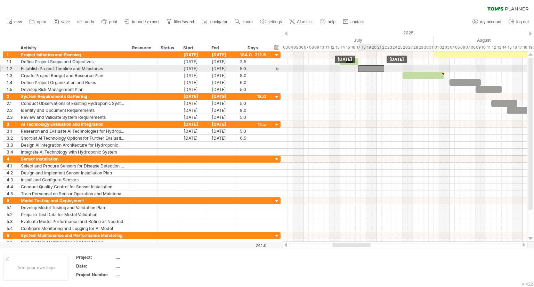
click at [369, 71] on div at bounding box center [371, 68] width 26 height 7
click at [368, 70] on div at bounding box center [368, 68] width 26 height 7
click at [372, 68] on div at bounding box center [368, 68] width 26 height 7
click at [381, 68] on span at bounding box center [381, 68] width 3 height 7
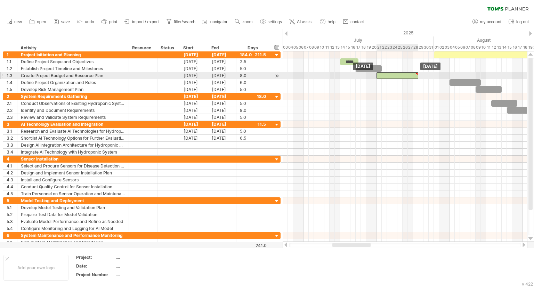
drag, startPoint x: 408, startPoint y: 75, endPoint x: 382, endPoint y: 74, distance: 26.8
click at [382, 74] on div at bounding box center [397, 75] width 42 height 7
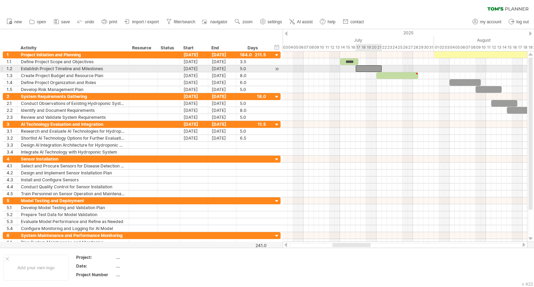
click at [379, 68] on div at bounding box center [368, 68] width 26 height 7
drag, startPoint x: 380, startPoint y: 68, endPoint x: 371, endPoint y: 67, distance: 9.1
click at [371, 67] on div at bounding box center [363, 68] width 16 height 7
click at [371, 67] on span at bounding box center [371, 68] width 3 height 7
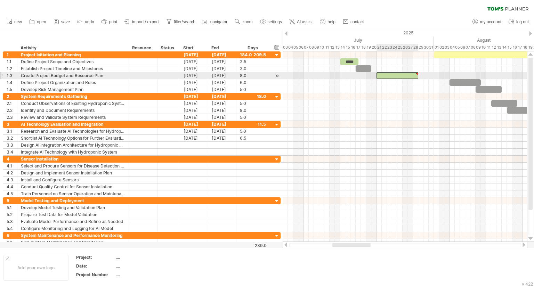
click at [408, 76] on div at bounding box center [397, 75] width 42 height 7
drag, startPoint x: 417, startPoint y: 76, endPoint x: 408, endPoint y: 75, distance: 8.7
click at [407, 75] on div at bounding box center [391, 75] width 31 height 7
click at [407, 74] on div at bounding box center [391, 75] width 31 height 7
drag, startPoint x: 410, startPoint y: 76, endPoint x: 407, endPoint y: 76, distance: 3.5
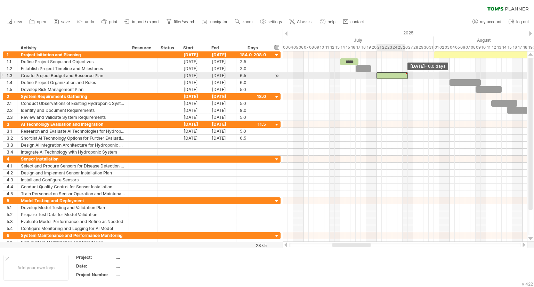
click at [407, 76] on span at bounding box center [407, 75] width 3 height 7
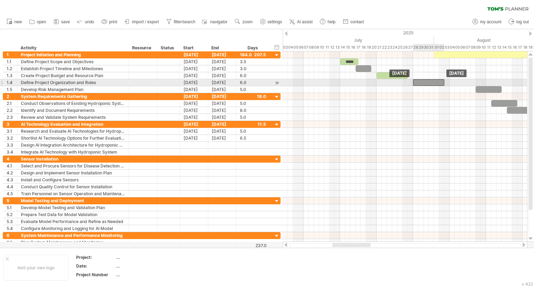
drag, startPoint x: 473, startPoint y: 81, endPoint x: 436, endPoint y: 82, distance: 37.5
click at [436, 82] on div at bounding box center [428, 82] width 31 height 7
drag, startPoint x: 443, startPoint y: 82, endPoint x: 438, endPoint y: 82, distance: 4.5
click at [438, 82] on span at bounding box center [438, 82] width 3 height 7
drag, startPoint x: 438, startPoint y: 81, endPoint x: 423, endPoint y: 83, distance: 15.7
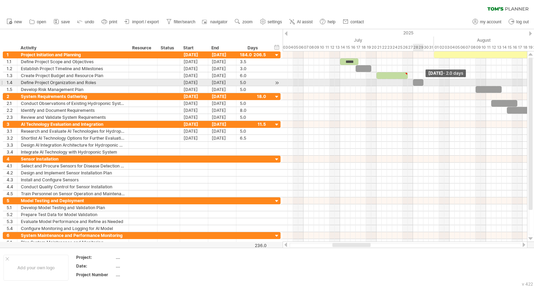
click at [423, 83] on span at bounding box center [423, 82] width 3 height 7
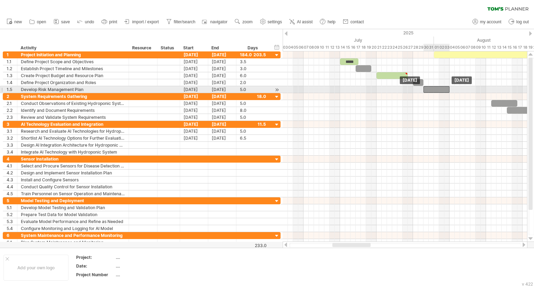
drag, startPoint x: 480, startPoint y: 89, endPoint x: 428, endPoint y: 91, distance: 52.1
click at [428, 91] on div at bounding box center [436, 89] width 26 height 7
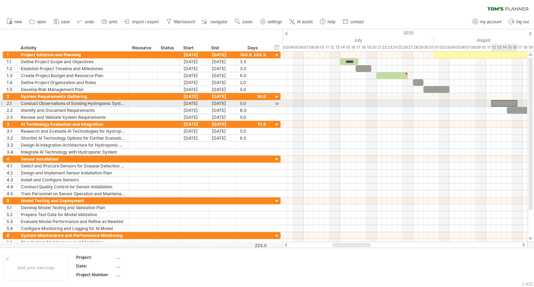
click at [499, 101] on div at bounding box center [504, 103] width 26 height 7
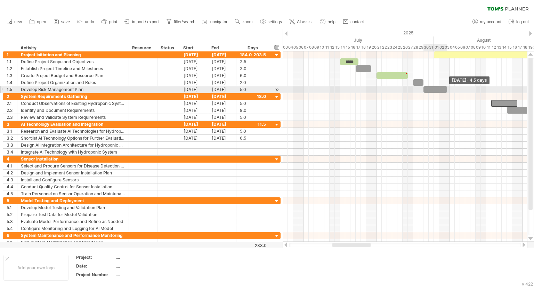
drag, startPoint x: 449, startPoint y: 89, endPoint x: 446, endPoint y: 89, distance: 3.5
click at [446, 89] on span at bounding box center [446, 89] width 3 height 7
drag, startPoint x: 446, startPoint y: 89, endPoint x: 441, endPoint y: 91, distance: 5.2
click at [443, 91] on span at bounding box center [444, 89] width 3 height 7
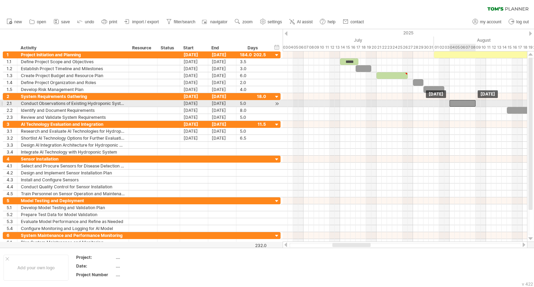
drag, startPoint x: 494, startPoint y: 101, endPoint x: 453, endPoint y: 102, distance: 41.3
click at [453, 102] on div at bounding box center [462, 103] width 26 height 7
drag, startPoint x: 475, startPoint y: 103, endPoint x: 465, endPoint y: 101, distance: 9.8
click at [465, 101] on span at bounding box center [464, 103] width 3 height 7
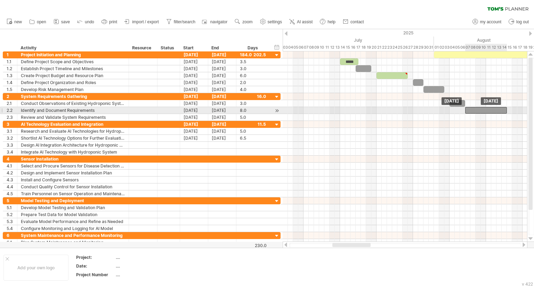
drag, startPoint x: 514, startPoint y: 110, endPoint x: 472, endPoint y: 111, distance: 42.4
click at [472, 111] on div at bounding box center [486, 110] width 42 height 7
drag, startPoint x: 507, startPoint y: 108, endPoint x: 477, endPoint y: 111, distance: 30.7
click at [477, 111] on div "example time blocks: ***** [DATE] - 2.0 days [DATE]" at bounding box center [404, 146] width 244 height 190
click at [477, 110] on span at bounding box center [475, 110] width 3 height 7
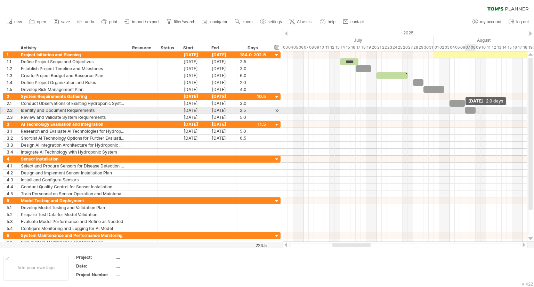
click at [475, 112] on span at bounding box center [475, 110] width 3 height 7
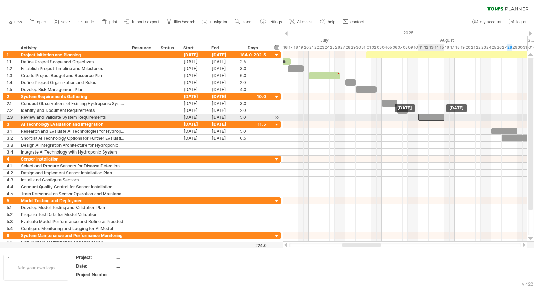
drag, startPoint x: 487, startPoint y: 114, endPoint x: 428, endPoint y: 115, distance: 59.4
click at [428, 115] on div at bounding box center [431, 117] width 26 height 7
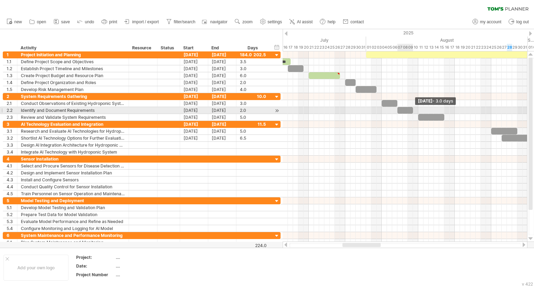
drag, startPoint x: 406, startPoint y: 109, endPoint x: 413, endPoint y: 109, distance: 6.3
click at [413, 109] on span at bounding box center [412, 110] width 3 height 7
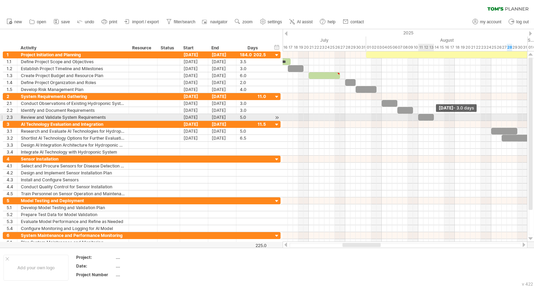
drag, startPoint x: 445, startPoint y: 117, endPoint x: 435, endPoint y: 117, distance: 10.1
click at [435, 117] on div "example time blocks: ***** [DATE] - 3.0 days [DATE]" at bounding box center [404, 146] width 244 height 190
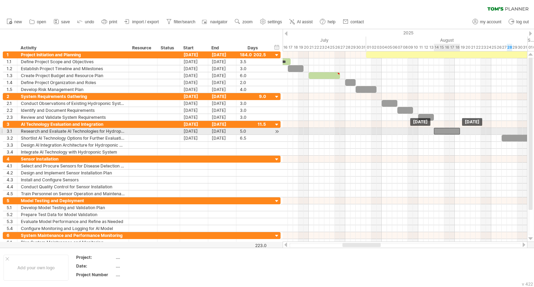
drag, startPoint x: 500, startPoint y: 129, endPoint x: 441, endPoint y: 129, distance: 58.0
click at [441, 129] on div at bounding box center [447, 131] width 26 height 7
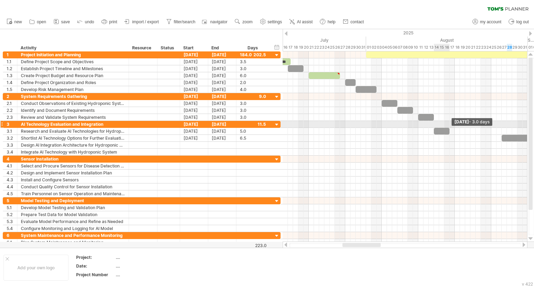
drag, startPoint x: 460, startPoint y: 128, endPoint x: 449, endPoint y: 127, distance: 10.4
click at [449, 128] on span at bounding box center [449, 131] width 3 height 7
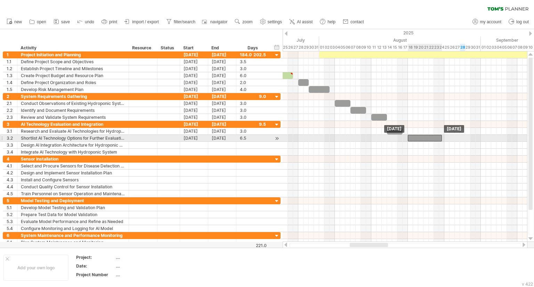
drag, startPoint x: 477, startPoint y: 139, endPoint x: 429, endPoint y: 140, distance: 47.9
click at [429, 140] on div at bounding box center [424, 138] width 34 height 7
drag, startPoint x: 440, startPoint y: 138, endPoint x: 418, endPoint y: 139, distance: 22.6
click at [418, 139] on span at bounding box center [417, 138] width 3 height 7
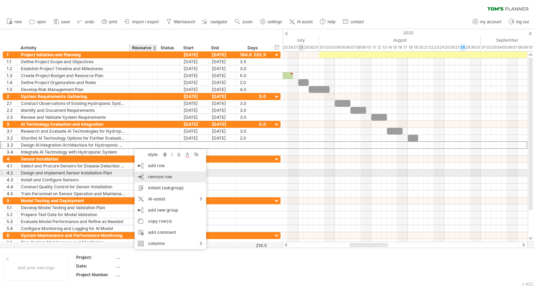
click at [140, 174] on div "remove row remove selected rows" at bounding box center [170, 176] width 72 height 11
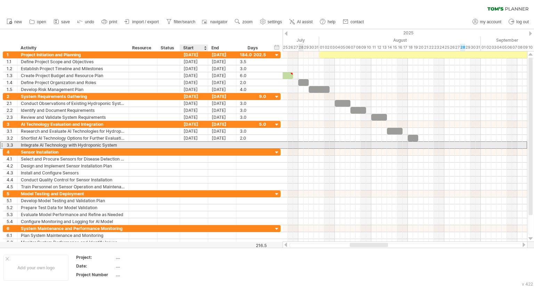
click at [188, 147] on div at bounding box center [194, 145] width 28 height 7
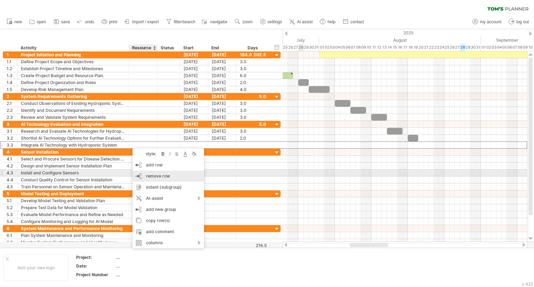
click at [142, 174] on div "remove row remove selected rows" at bounding box center [168, 176] width 72 height 11
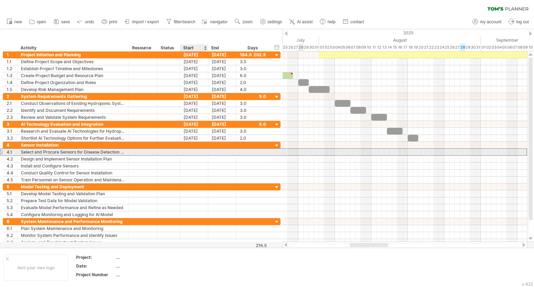
click at [188, 152] on div at bounding box center [194, 152] width 28 height 7
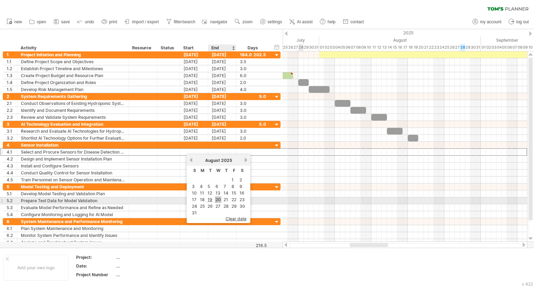
click at [218, 199] on link "20" at bounding box center [218, 199] width 7 height 7
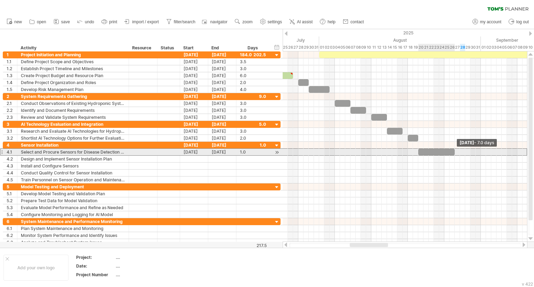
drag, startPoint x: 423, startPoint y: 150, endPoint x: 454, endPoint y: 150, distance: 30.9
click at [454, 150] on span at bounding box center [454, 152] width 3 height 7
drag, startPoint x: 454, startPoint y: 150, endPoint x: 440, endPoint y: 150, distance: 13.6
click at [440, 150] on span at bounding box center [441, 152] width 3 height 7
click at [439, 151] on div at bounding box center [428, 152] width 21 height 7
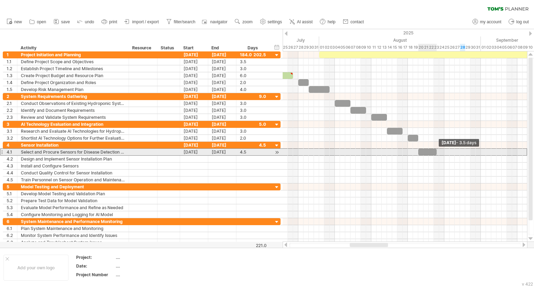
drag, startPoint x: 440, startPoint y: 151, endPoint x: 434, endPoint y: 154, distance: 6.7
click at [434, 154] on div at bounding box center [427, 152] width 18 height 7
click at [437, 150] on div at bounding box center [428, 152] width 21 height 7
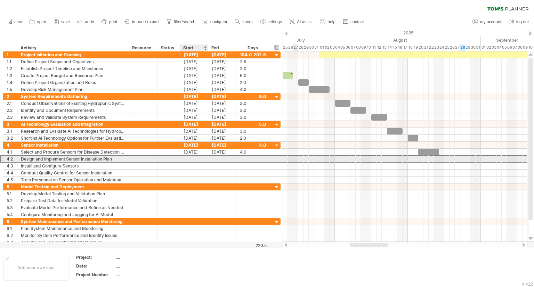
click at [187, 157] on div at bounding box center [194, 159] width 28 height 7
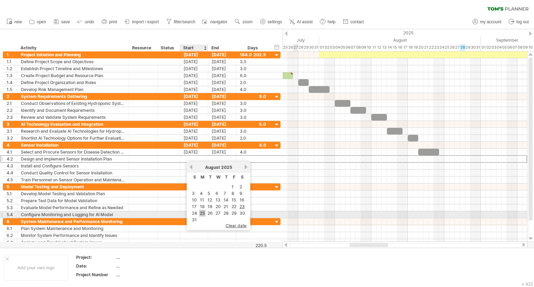
click at [205, 212] on link "25" at bounding box center [202, 213] width 6 height 7
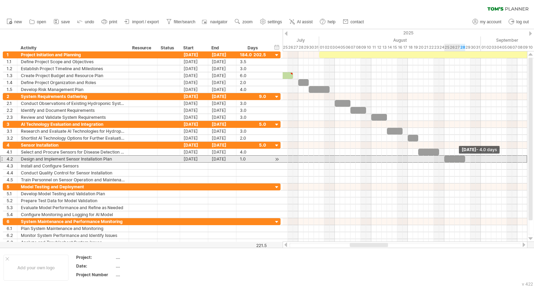
drag, startPoint x: 448, startPoint y: 158, endPoint x: 463, endPoint y: 157, distance: 15.0
click at [463, 157] on span at bounding box center [464, 159] width 3 height 7
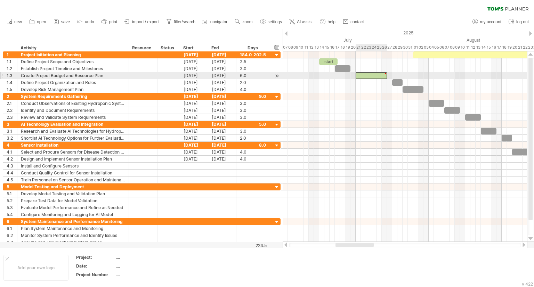
click at [365, 73] on div at bounding box center [370, 75] width 31 height 7
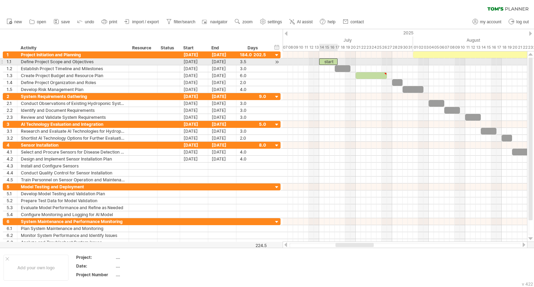
click at [333, 61] on div "start" at bounding box center [328, 61] width 18 height 7
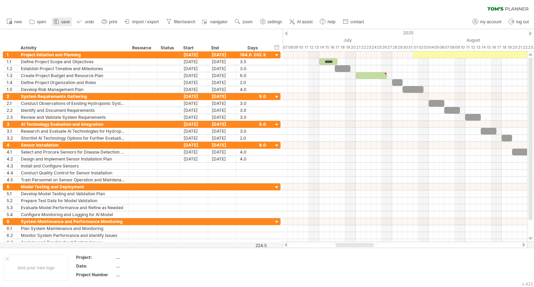
click at [66, 21] on span "save" at bounding box center [65, 21] width 9 height 5
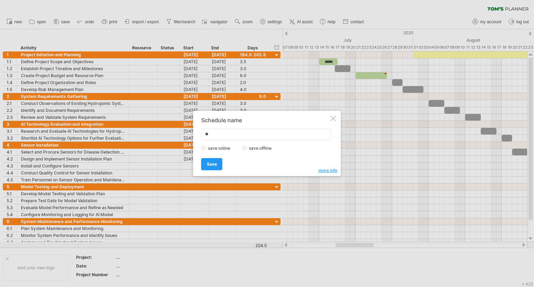
type input "*"
type input "**********"
click at [206, 166] on link "Save" at bounding box center [211, 164] width 21 height 12
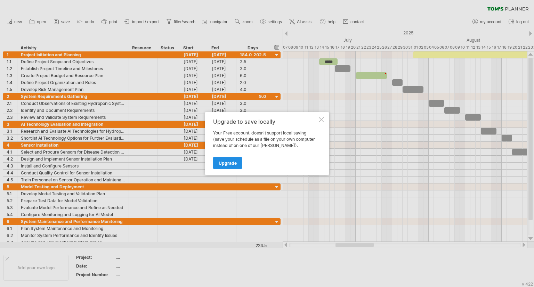
click at [233, 162] on span "Upgrade" at bounding box center [227, 162] width 18 height 5
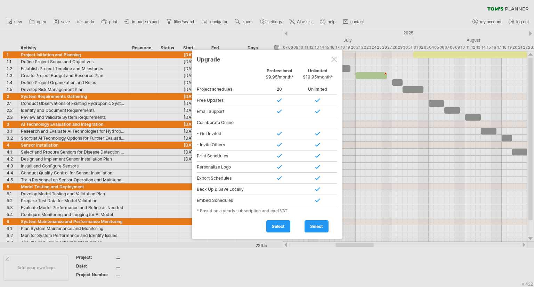
click at [335, 60] on div at bounding box center [334, 60] width 6 height 6
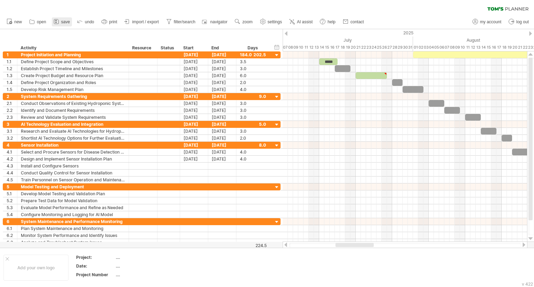
click at [67, 23] on span "save" at bounding box center [65, 21] width 9 height 5
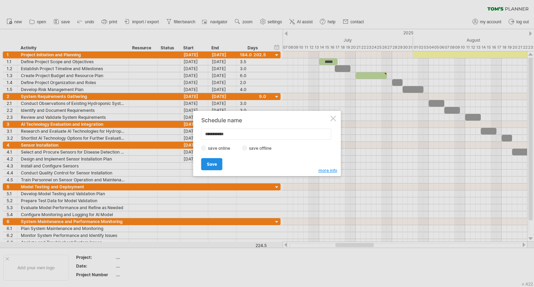
click at [215, 162] on span "Save" at bounding box center [212, 164] width 10 height 5
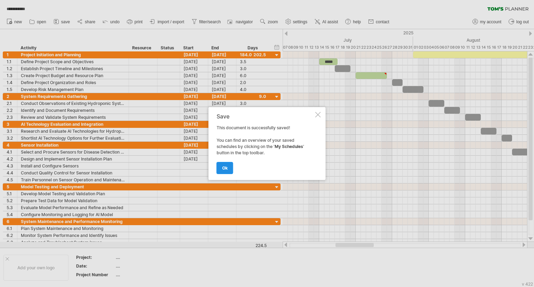
click at [226, 172] on link "ok" at bounding box center [224, 168] width 17 height 12
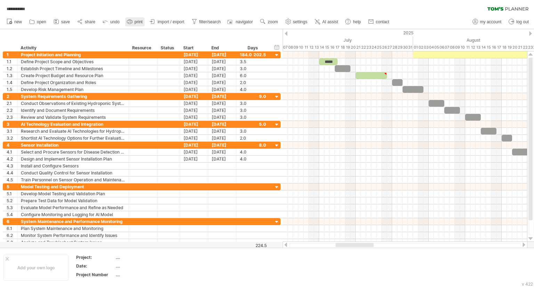
click at [134, 19] on link "print" at bounding box center [134, 21] width 19 height 9
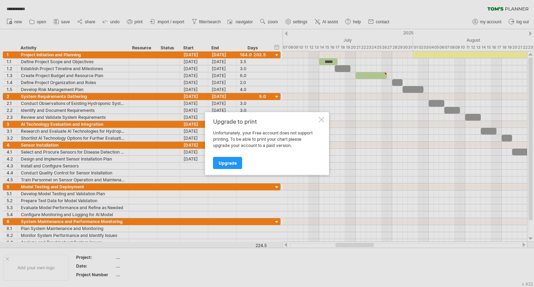
click at [322, 118] on div at bounding box center [322, 120] width 6 height 6
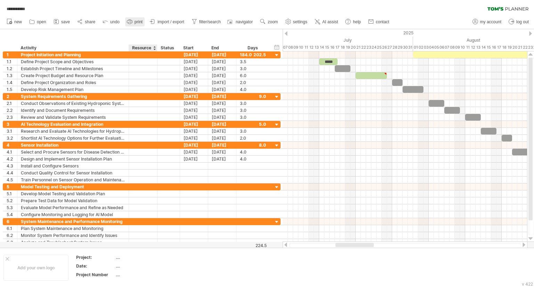
click at [136, 25] on link "print" at bounding box center [134, 21] width 19 height 9
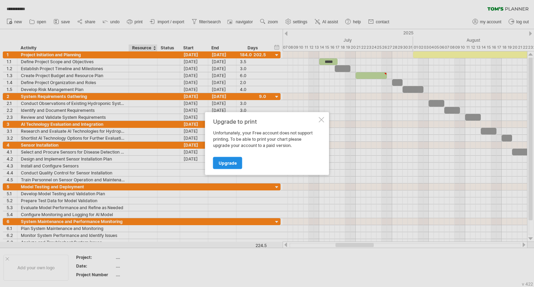
click at [231, 163] on span "Upgrade" at bounding box center [227, 162] width 18 height 5
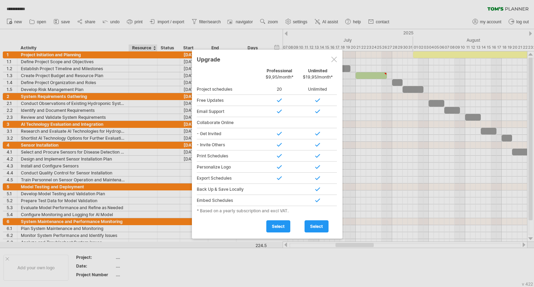
click at [331, 61] on div at bounding box center [334, 60] width 6 height 6
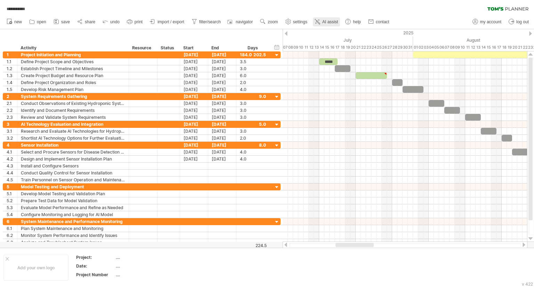
click at [330, 22] on span "AI assist" at bounding box center [330, 21] width 16 height 5
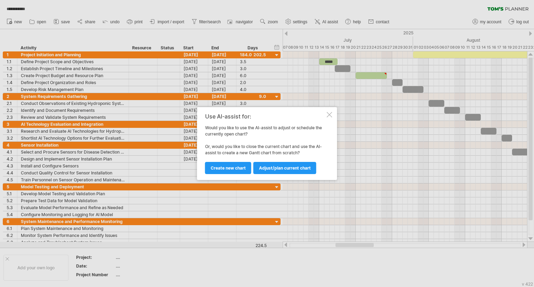
click at [327, 116] on div at bounding box center [330, 115] width 6 height 6
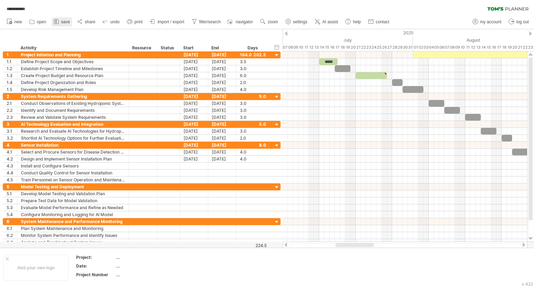
click at [61, 23] on link "save" at bounding box center [62, 21] width 20 height 9
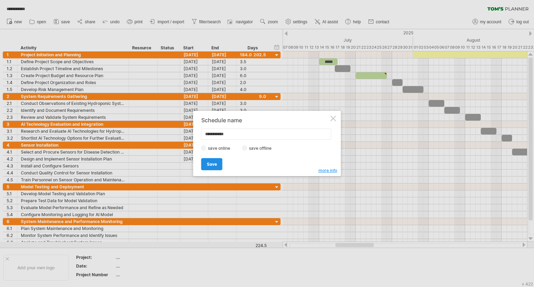
click at [206, 164] on link "Save" at bounding box center [211, 164] width 21 height 12
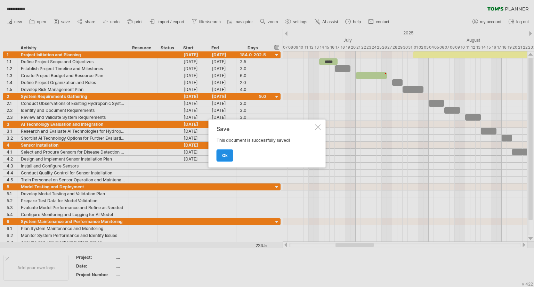
click at [224, 159] on link "ok" at bounding box center [224, 155] width 17 height 12
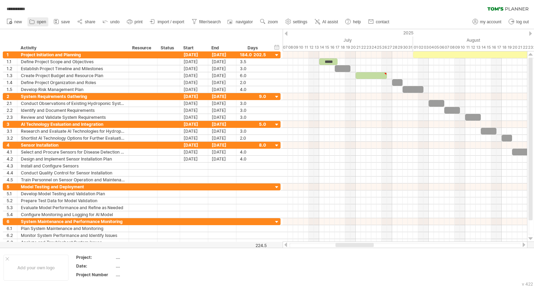
click at [40, 18] on link "open" at bounding box center [37, 21] width 21 height 9
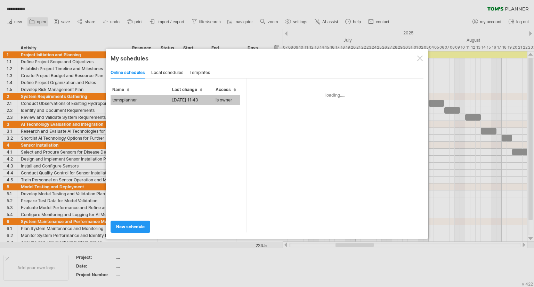
type input "**********"
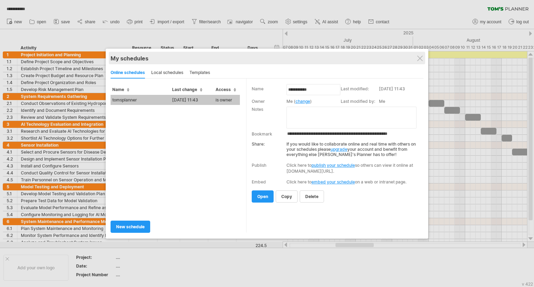
click at [420, 54] on div "My schedules share/collaborate online" at bounding box center [266, 58] width 313 height 13
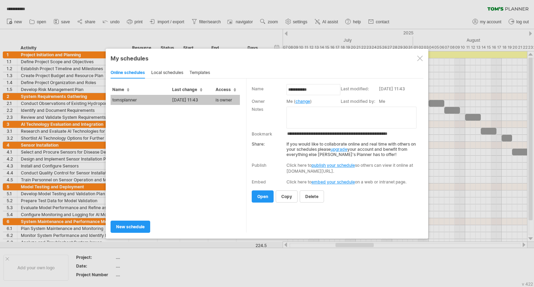
click at [418, 59] on div at bounding box center [420, 59] width 6 height 6
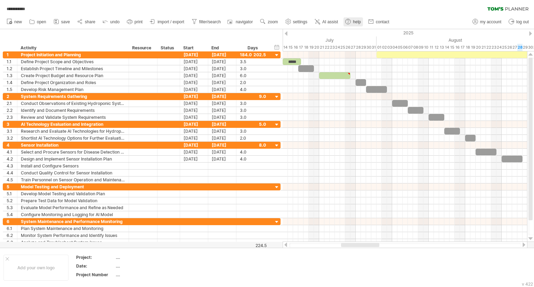
click at [356, 22] on span "help" at bounding box center [357, 21] width 8 height 5
click at [161, 24] on span "import / export" at bounding box center [170, 21] width 27 height 5
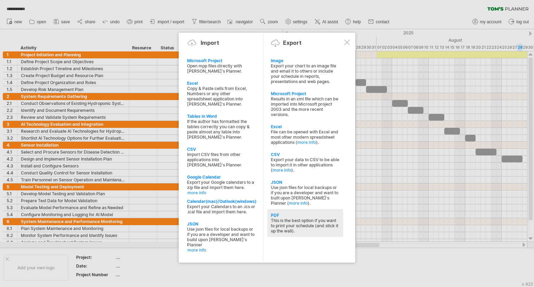
click at [275, 221] on div "This is the best option if you want to print your schedule (and stick it up the…" at bounding box center [305, 226] width 69 height 16
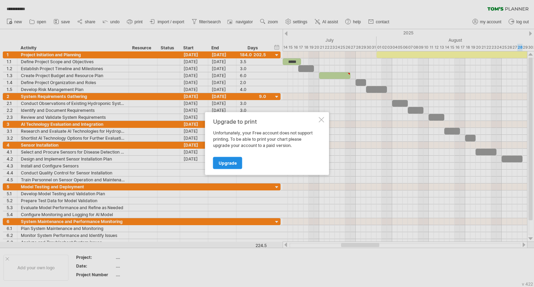
click at [227, 163] on span "Upgrade" at bounding box center [227, 162] width 18 height 5
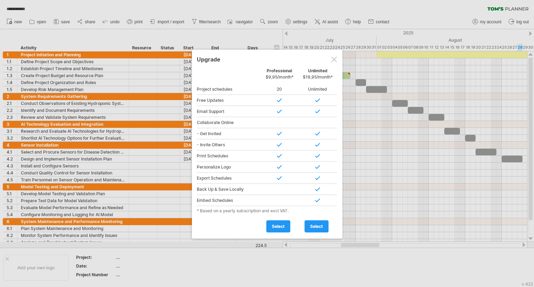
click at [331, 59] on div at bounding box center [334, 60] width 6 height 6
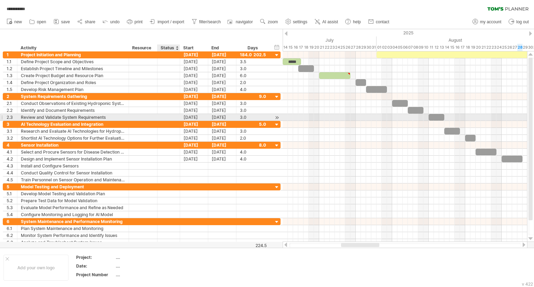
drag, startPoint x: 13, startPoint y: 40, endPoint x: 184, endPoint y: 116, distance: 187.7
click at [184, 116] on div "**********" at bounding box center [267, 143] width 534 height 287
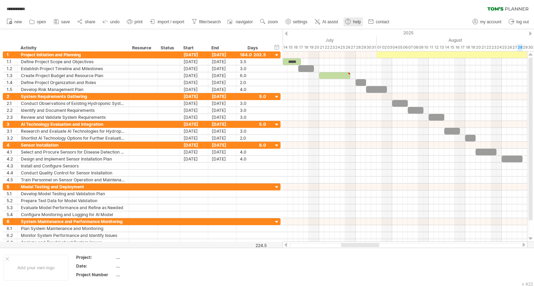
drag, startPoint x: 533, startPoint y: 0, endPoint x: 350, endPoint y: 26, distance: 184.8
click at [350, 26] on link "help" at bounding box center [352, 21] width 19 height 9
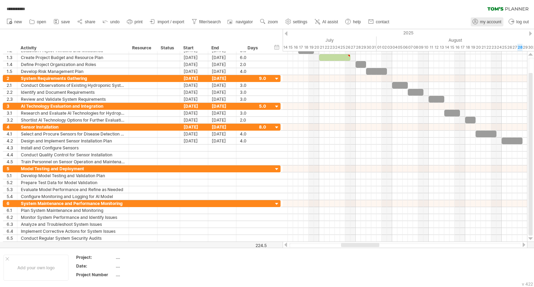
click at [485, 21] on span "my account" at bounding box center [490, 21] width 21 height 5
type input "**********"
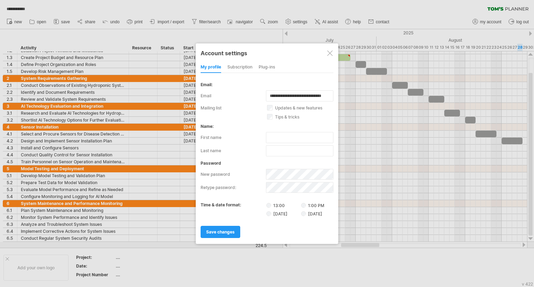
click at [329, 55] on div at bounding box center [330, 53] width 6 height 6
